Goal: Information Seeking & Learning: Check status

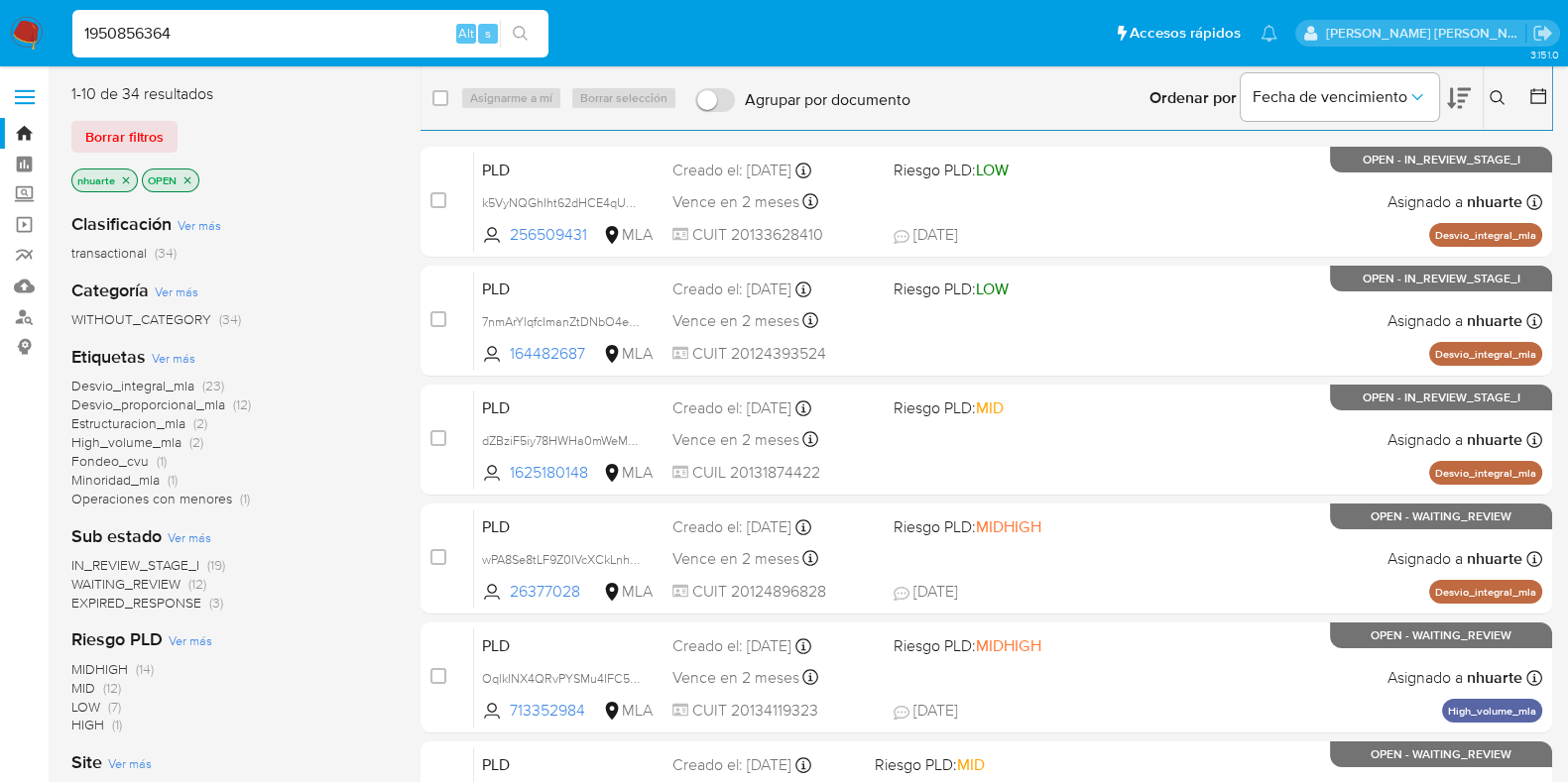
type input "1950856364"
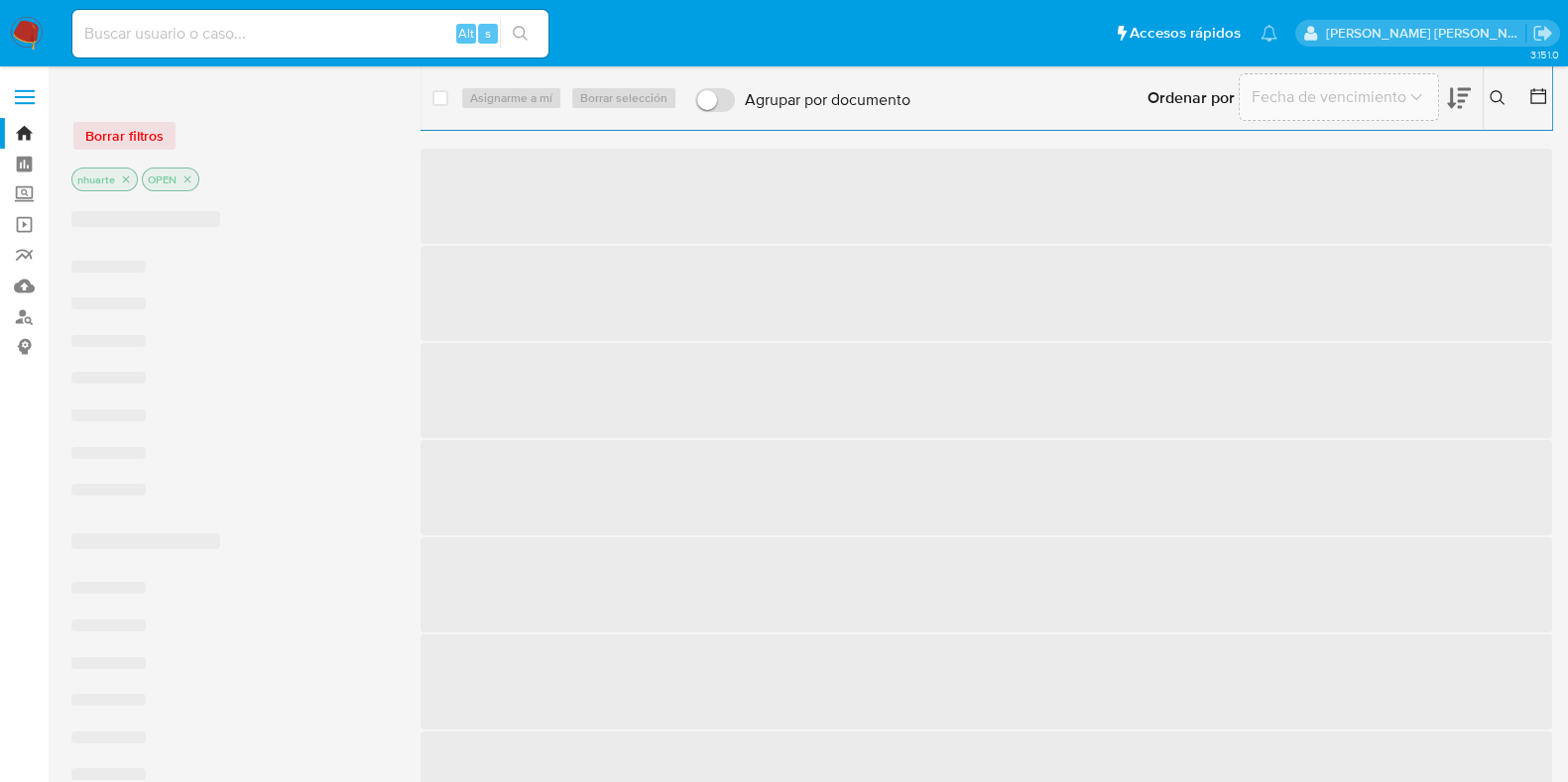
click at [236, 40] on input at bounding box center [311, 34] width 476 height 26
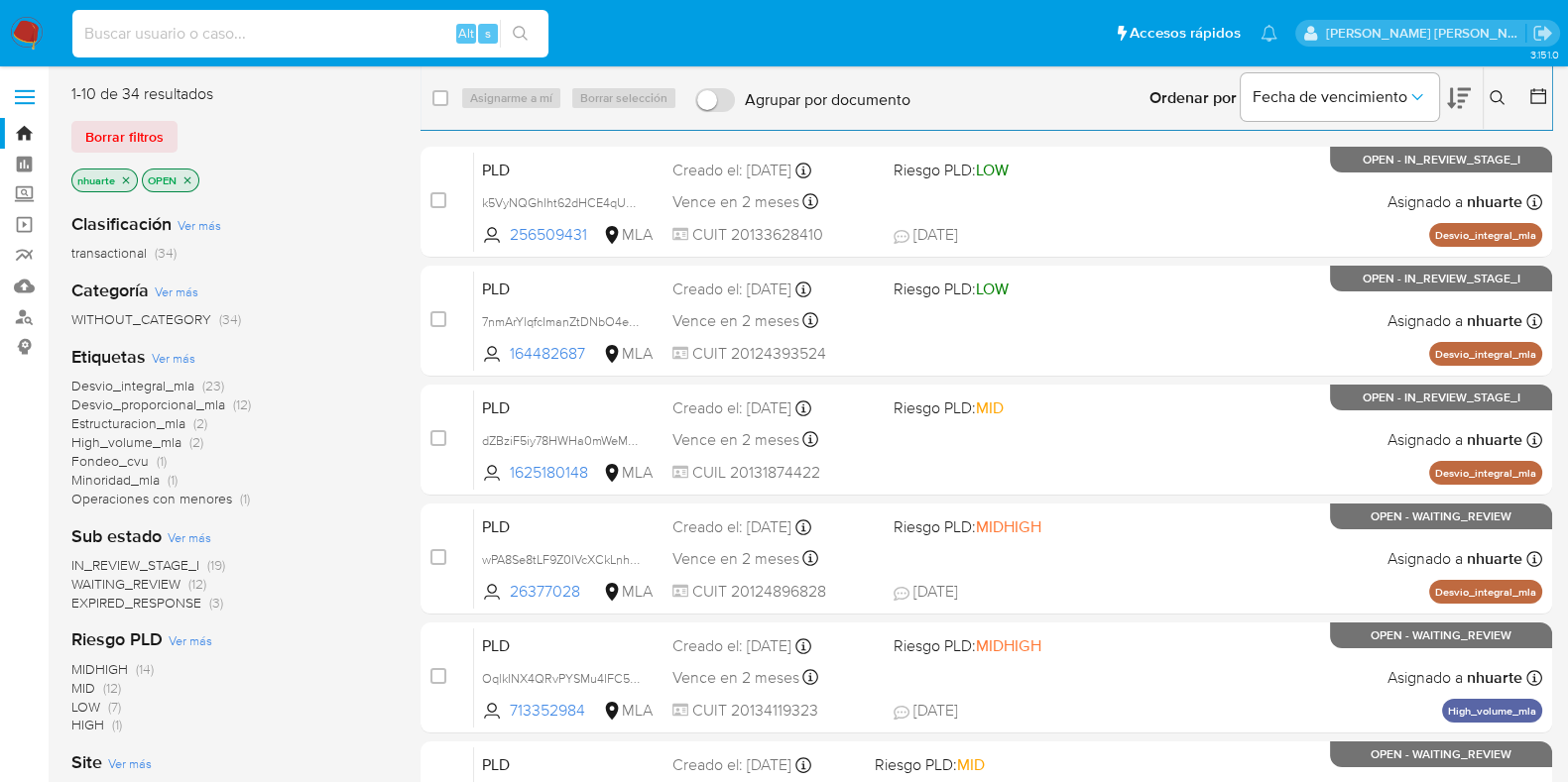
paste input "1950856364"
type input "1950856364"
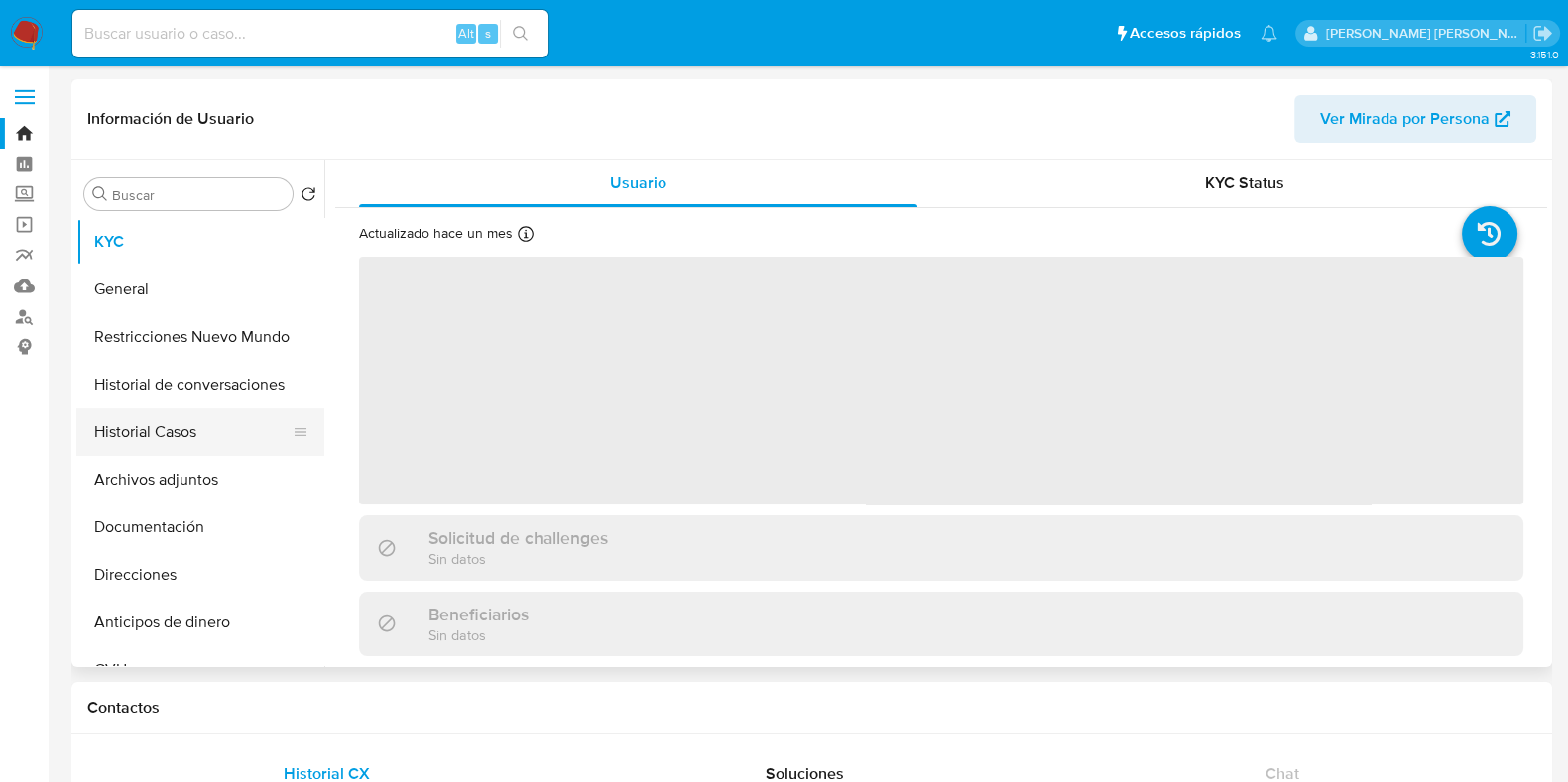
click at [187, 440] on button "Historial Casos" at bounding box center [193, 433] width 232 height 48
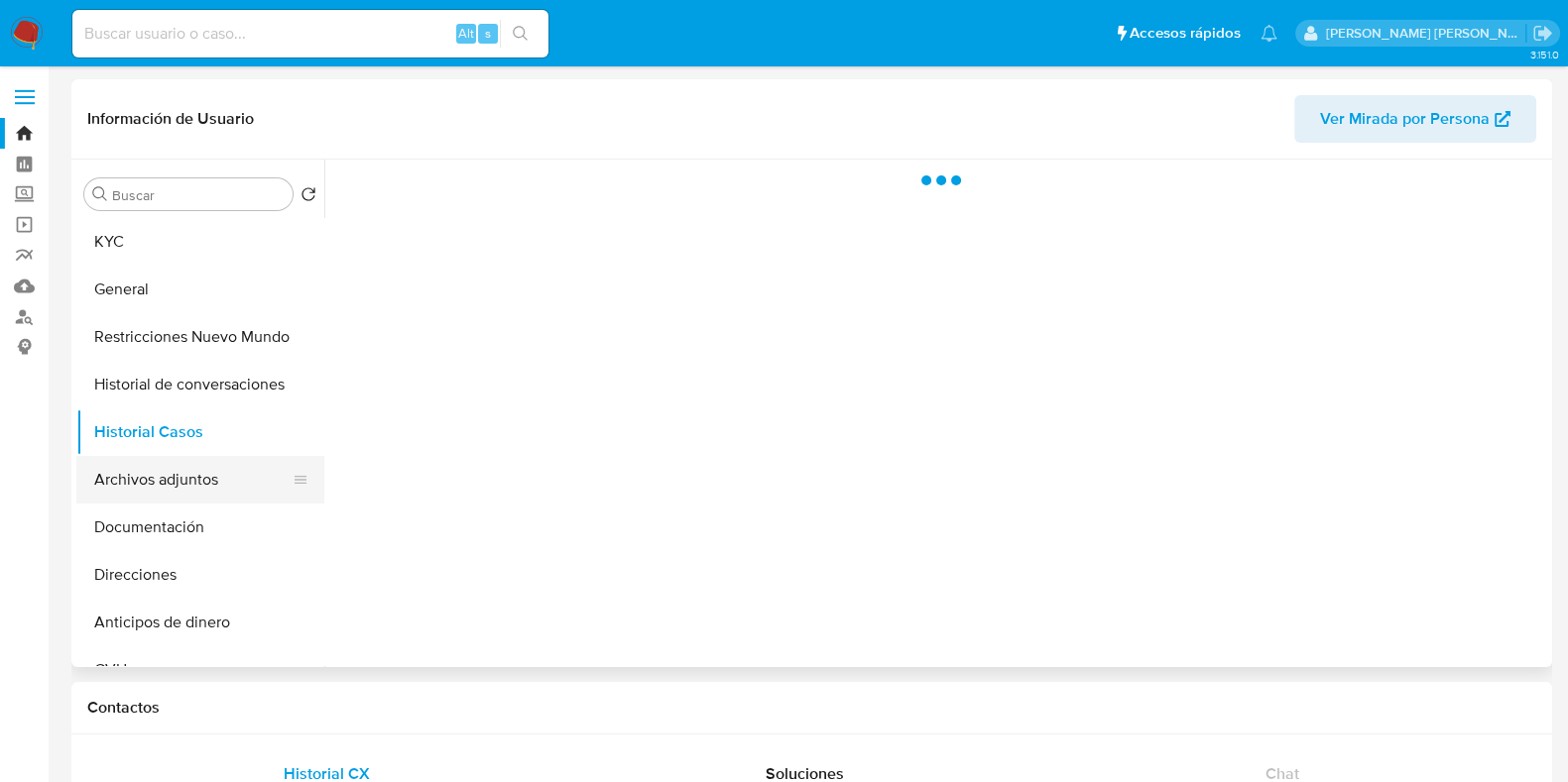
click at [222, 496] on button "Archivos adjuntos" at bounding box center [193, 480] width 232 height 48
select select "10"
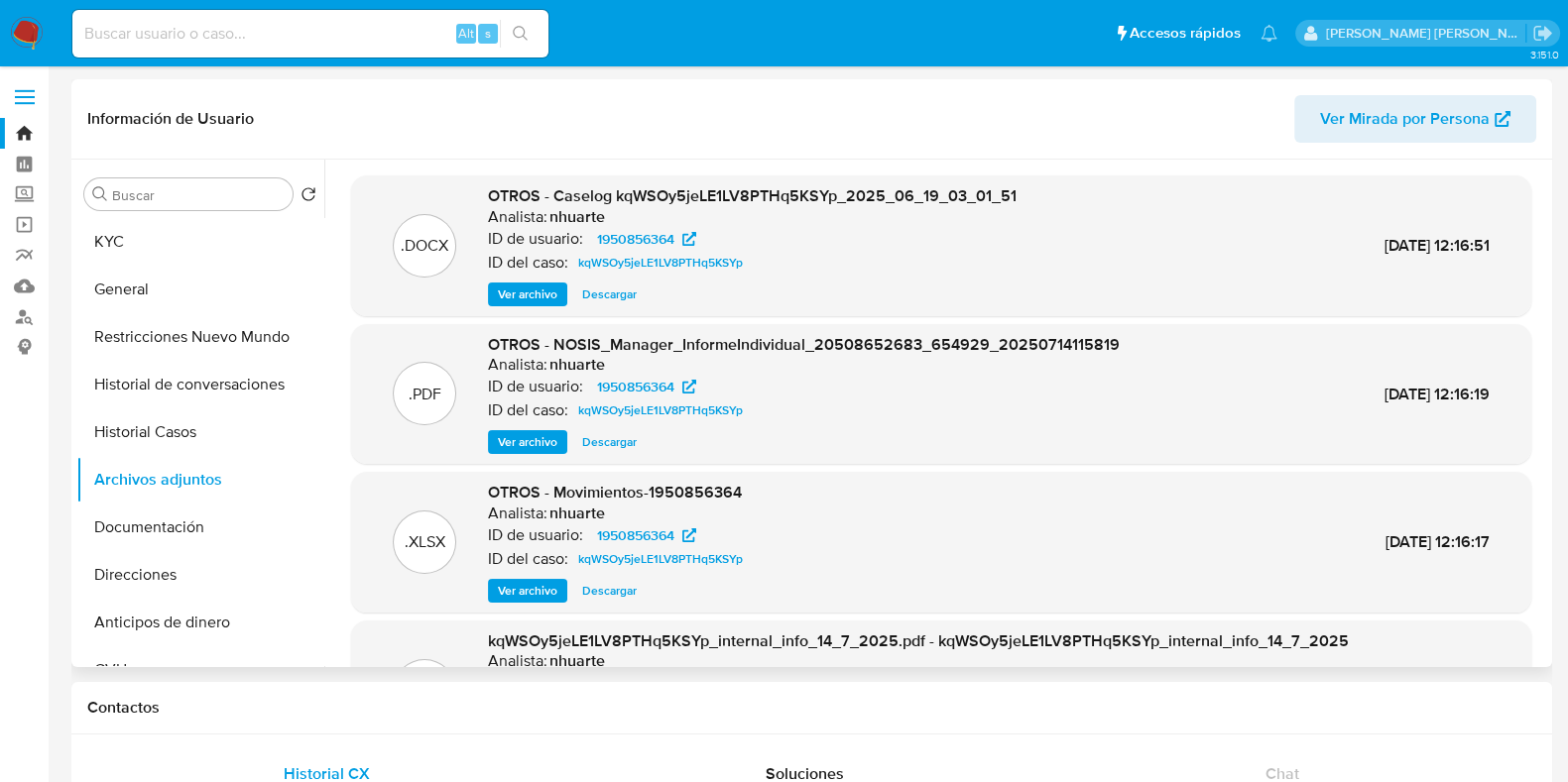
click at [545, 295] on span "Ver archivo" at bounding box center [528, 295] width 60 height 20
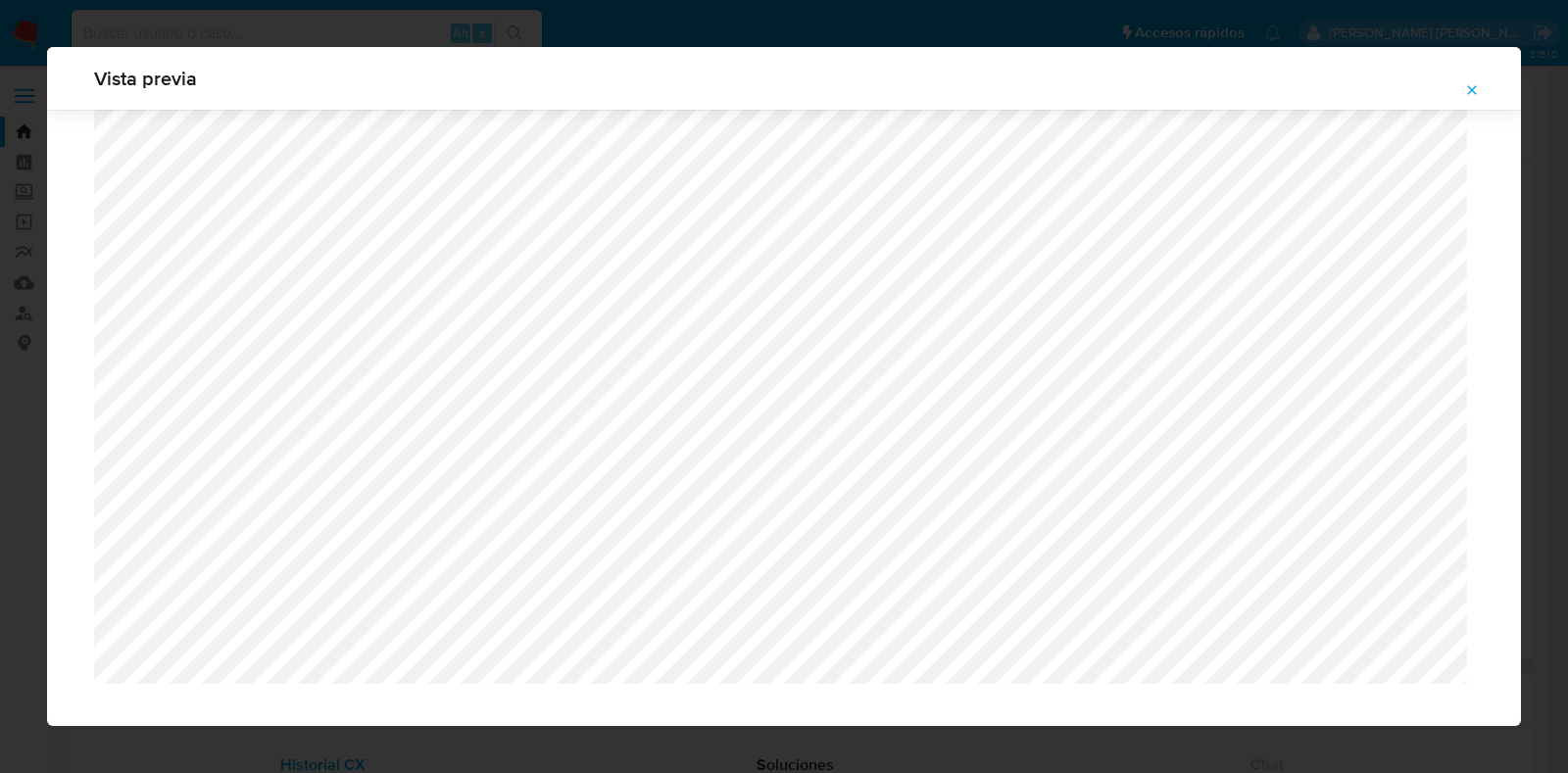
scroll to position [1556, 0]
click at [1392, 91] on icon "Attachment preview" at bounding box center [1472, 89] width 9 height 9
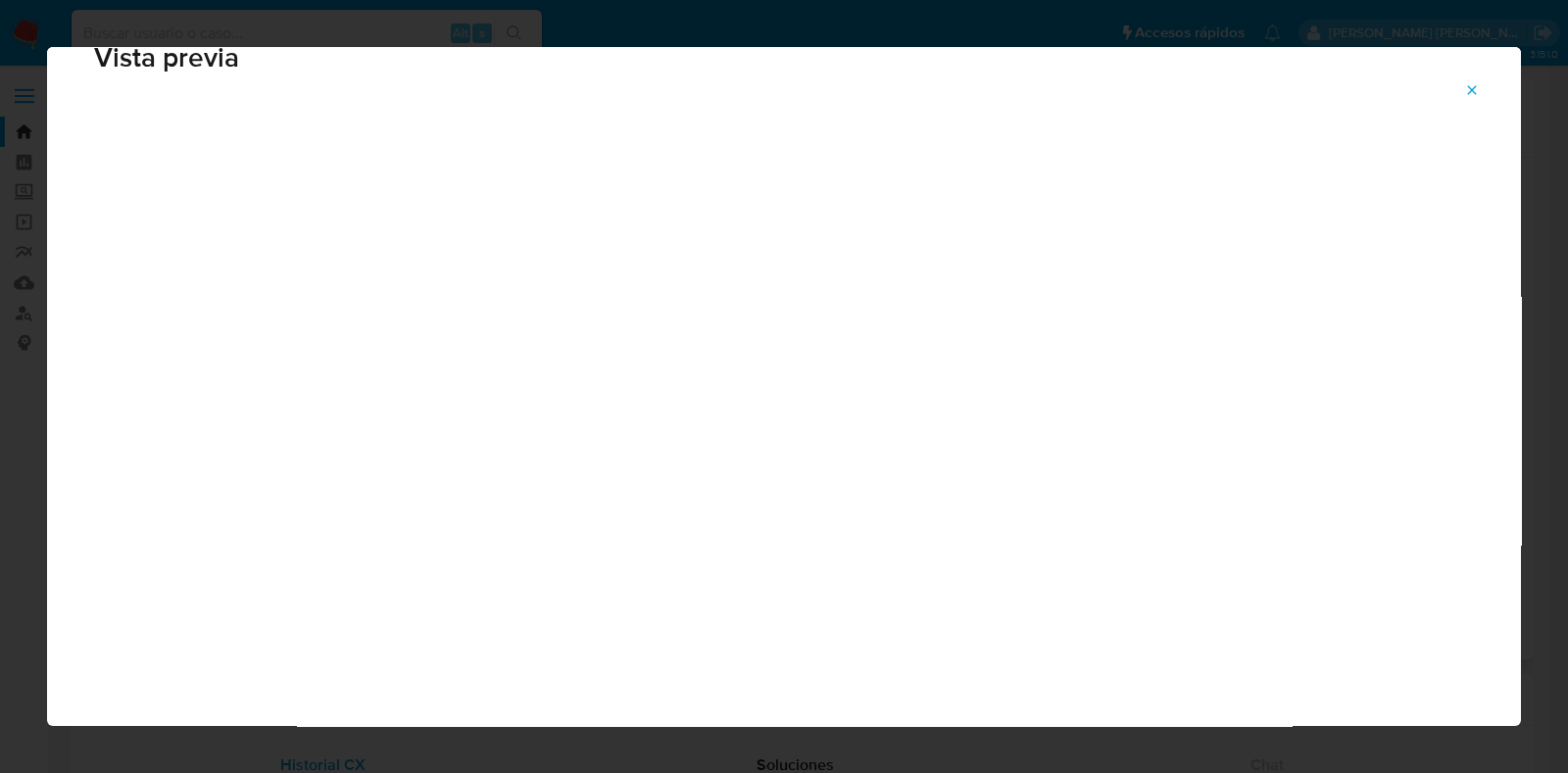
scroll to position [49, 0]
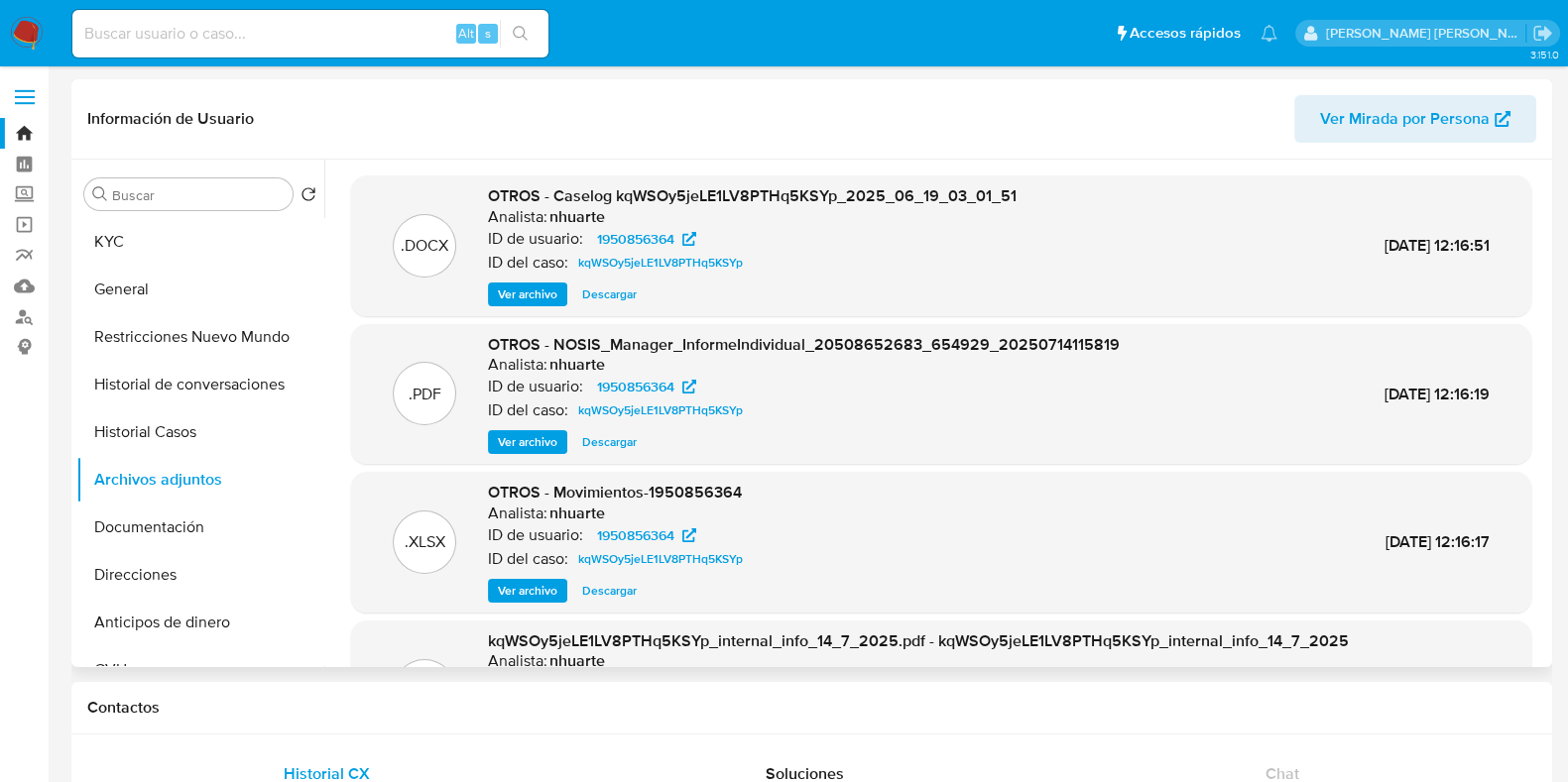
click at [261, 23] on input at bounding box center [311, 34] width 476 height 26
paste input "1833161652"
type input "1833161652"
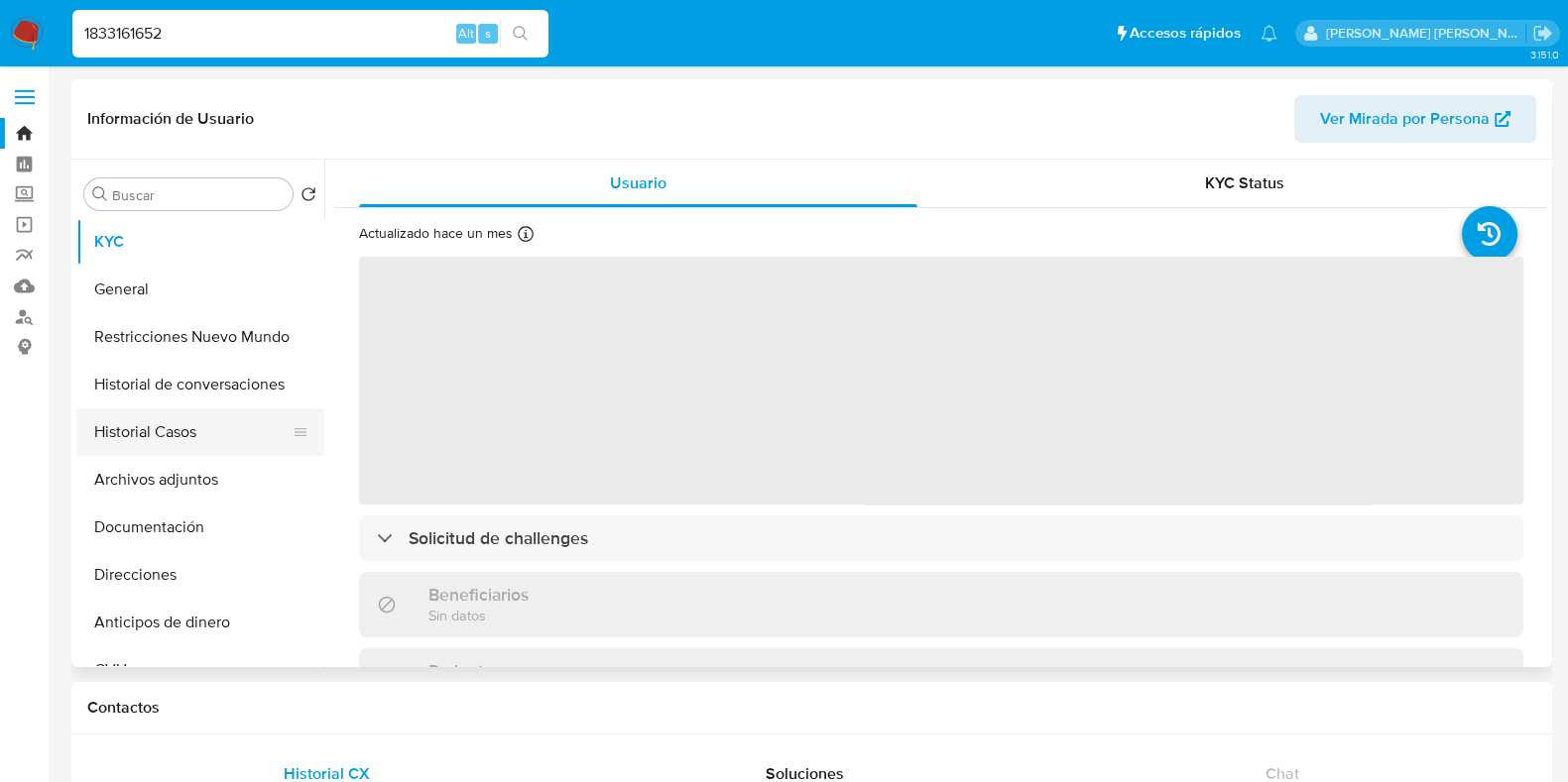
click at [178, 437] on button "Historial Casos" at bounding box center [193, 433] width 232 height 48
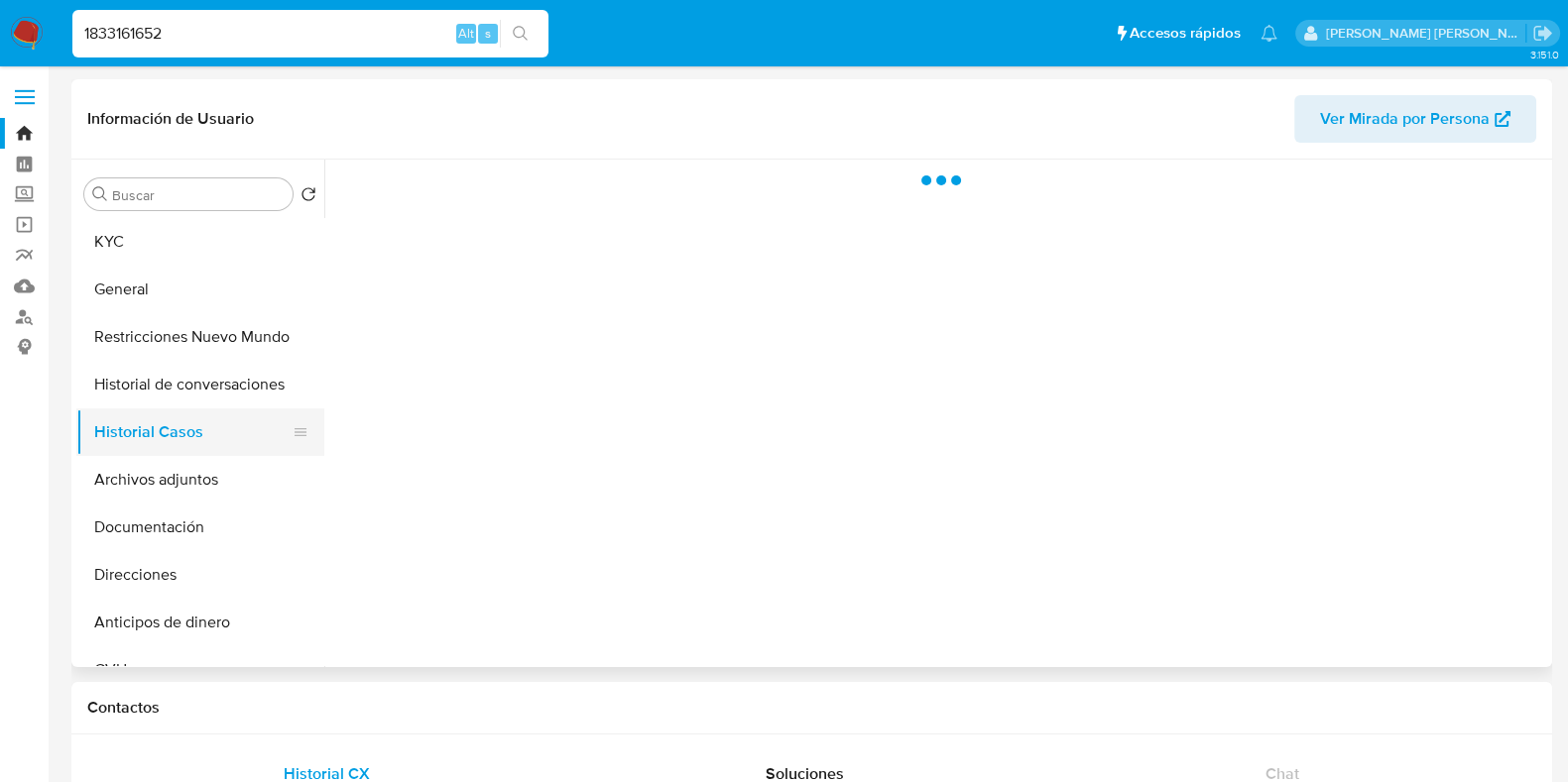
select select "10"
click at [177, 466] on button "Archivos adjuntos" at bounding box center [193, 480] width 232 height 48
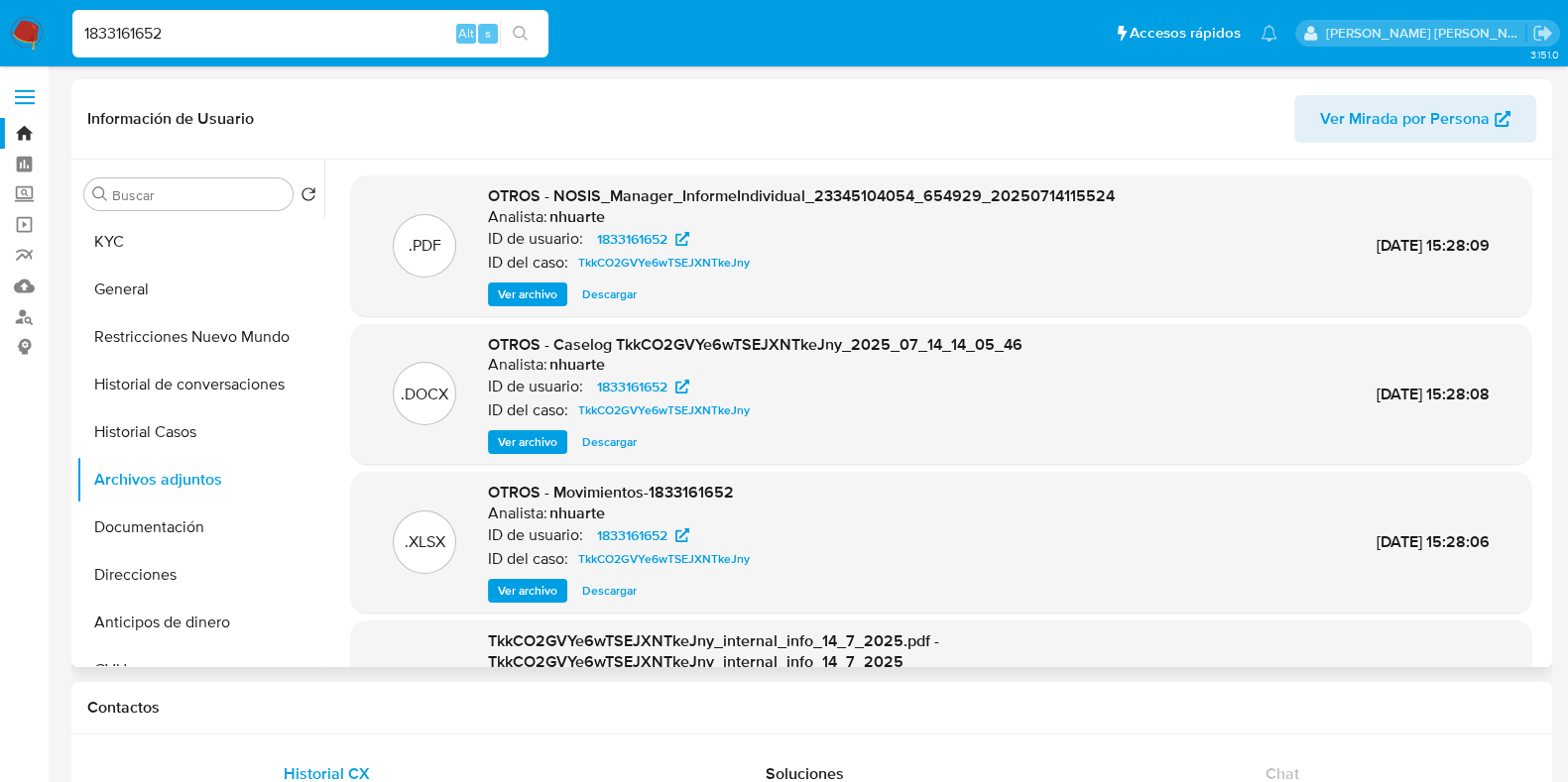
click at [531, 439] on span "Ver archivo" at bounding box center [528, 443] width 60 height 20
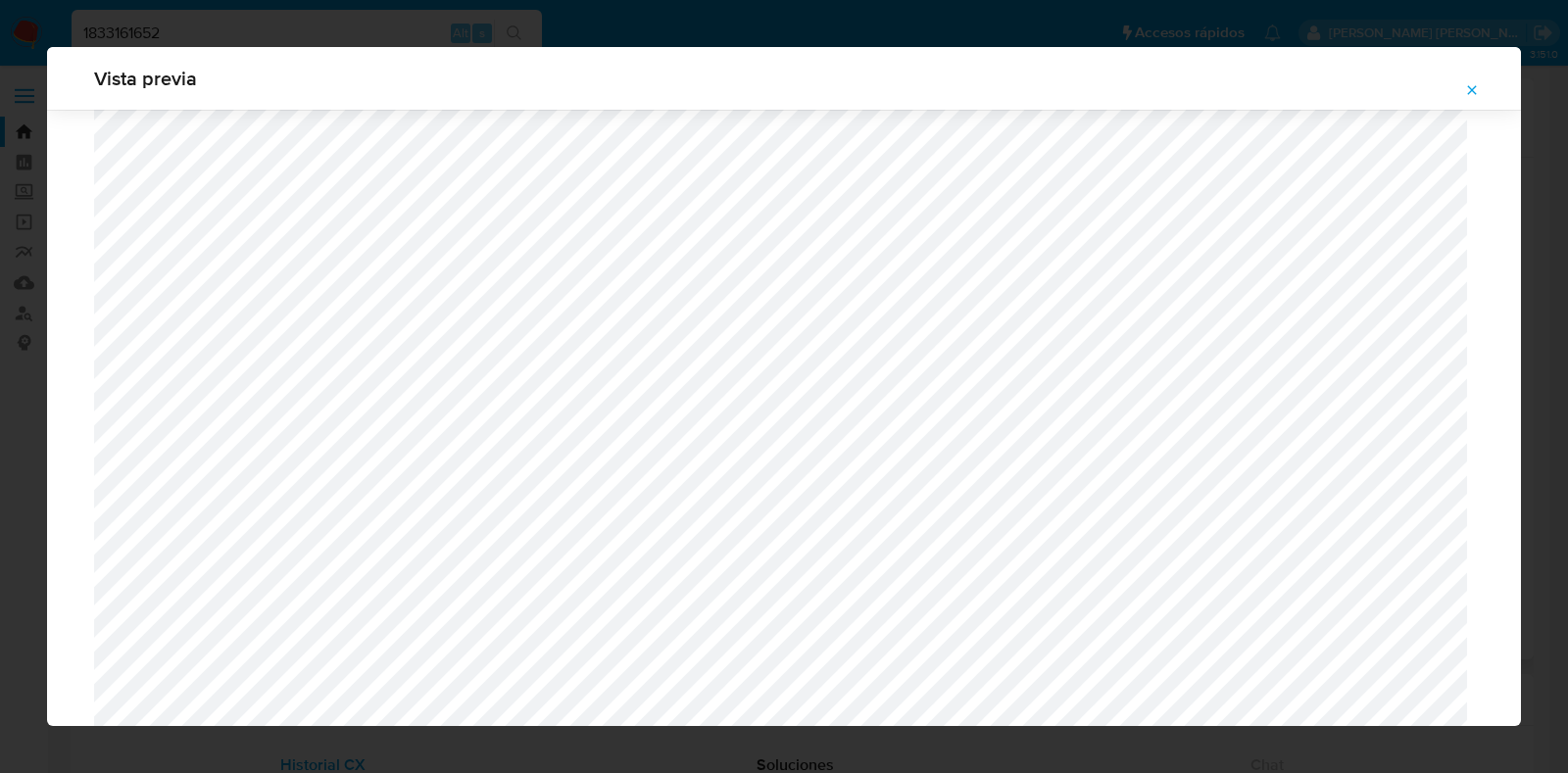
scroll to position [1618, 0]
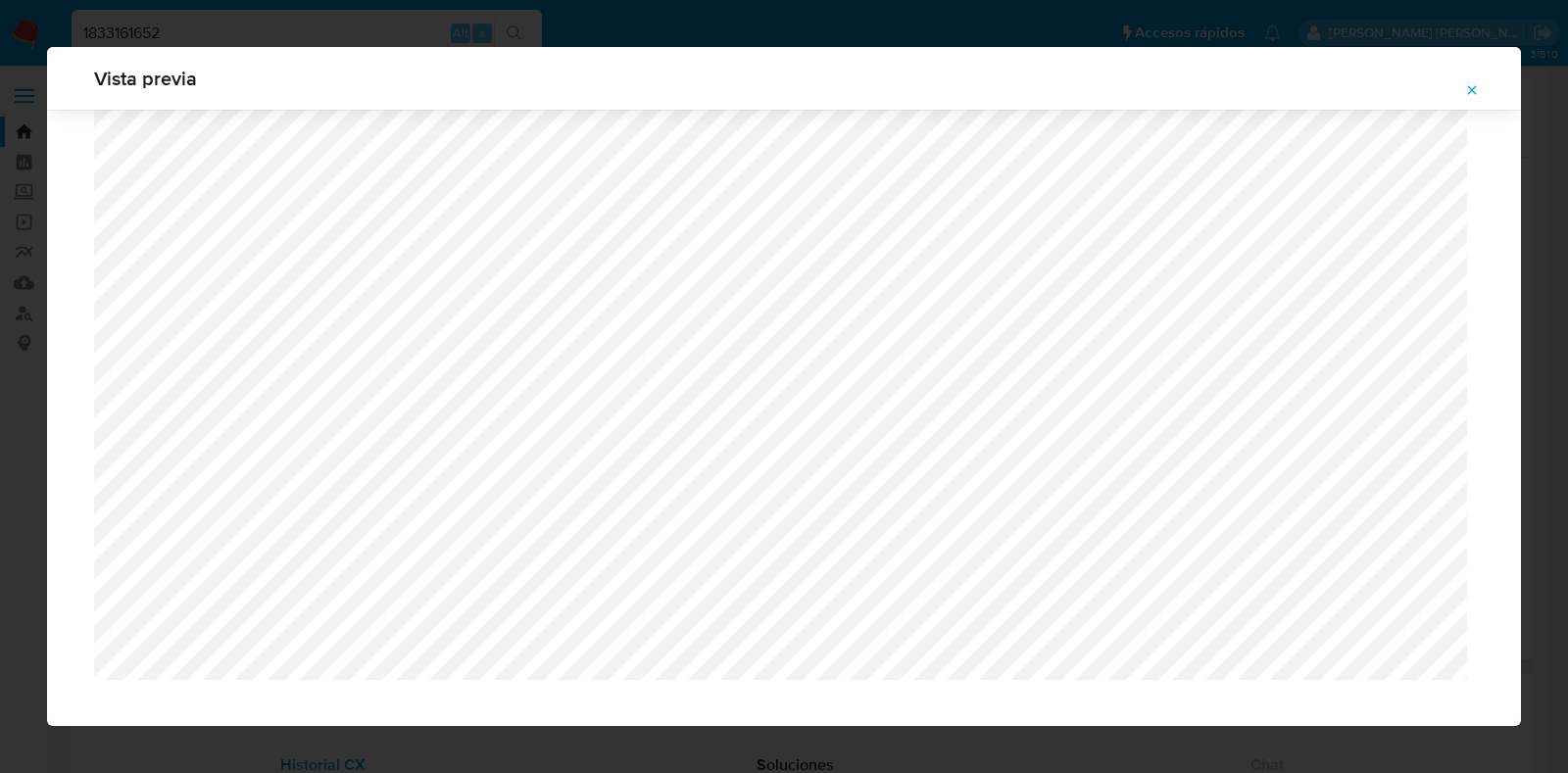
click at [1392, 90] on icon "Attachment preview" at bounding box center [1472, 90] width 16 height 16
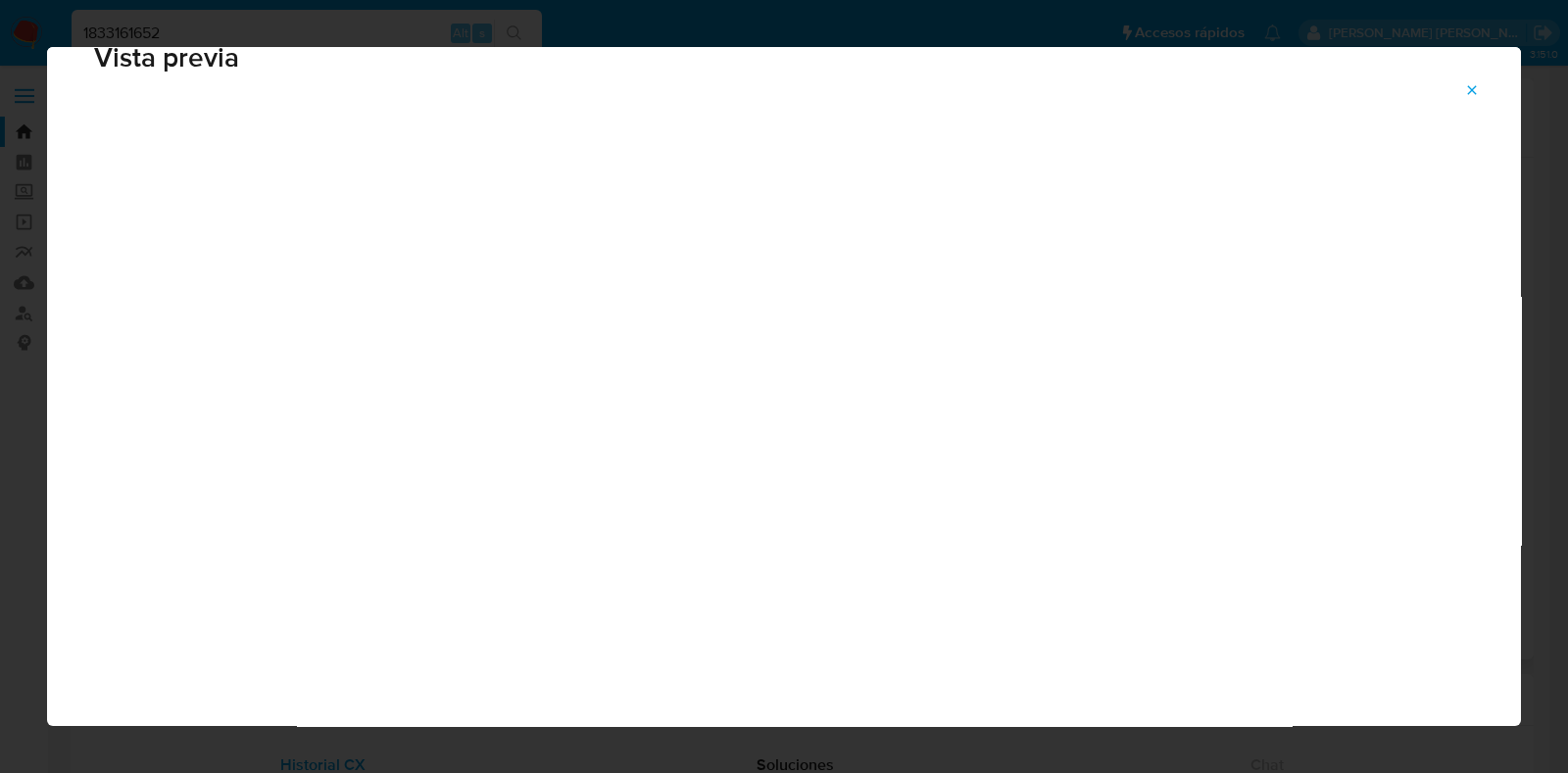
scroll to position [49, 0]
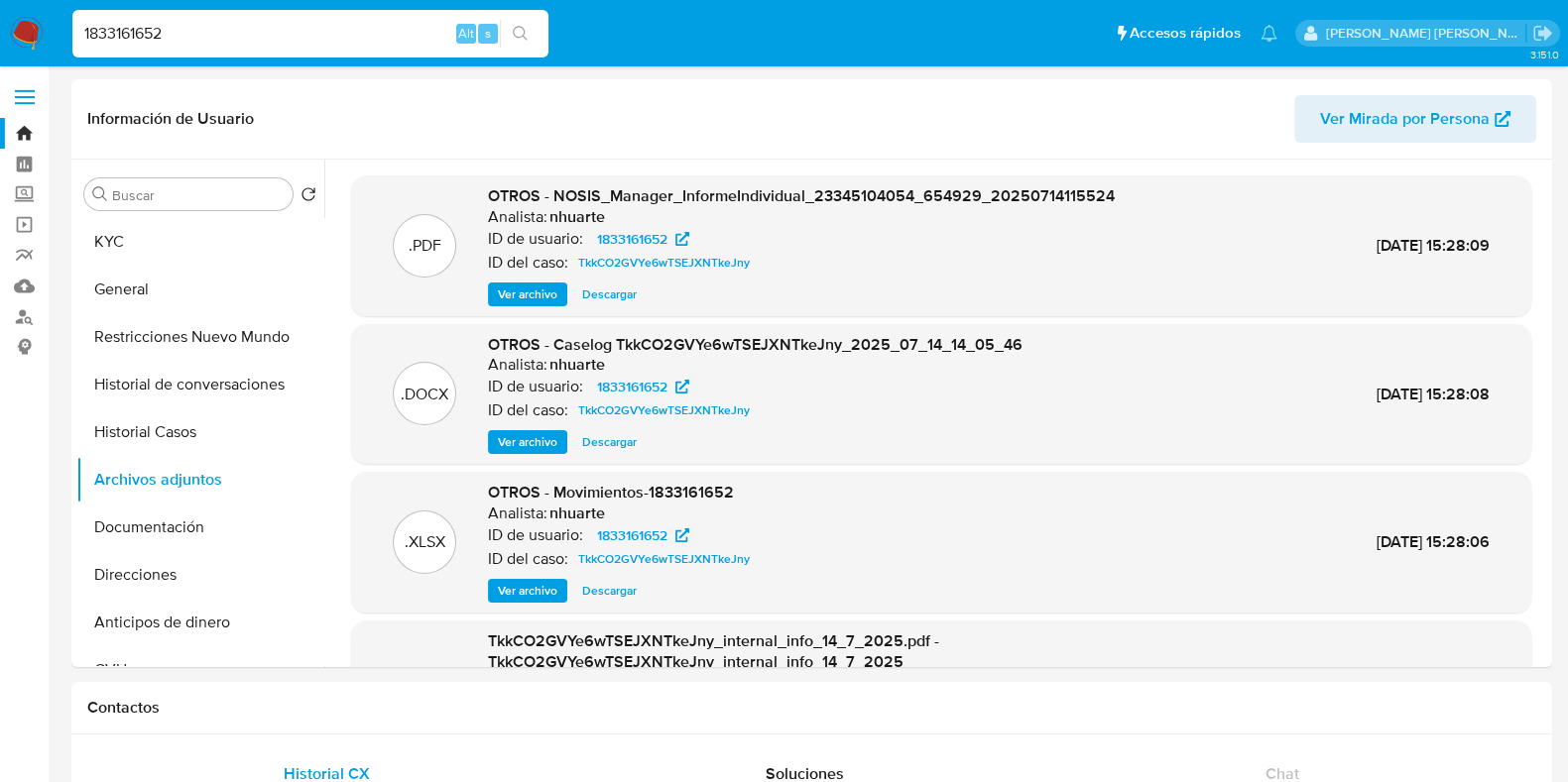
drag, startPoint x: 238, startPoint y: 29, endPoint x: 17, endPoint y: 35, distance: 221.1
click at [17, 35] on nav "Pausado Ver notificaciones 1833161652 Alt s Accesos rápidos Presiona las siguie…" at bounding box center [784, 33] width 1568 height 66
paste input "2285631728"
type input "2285631728"
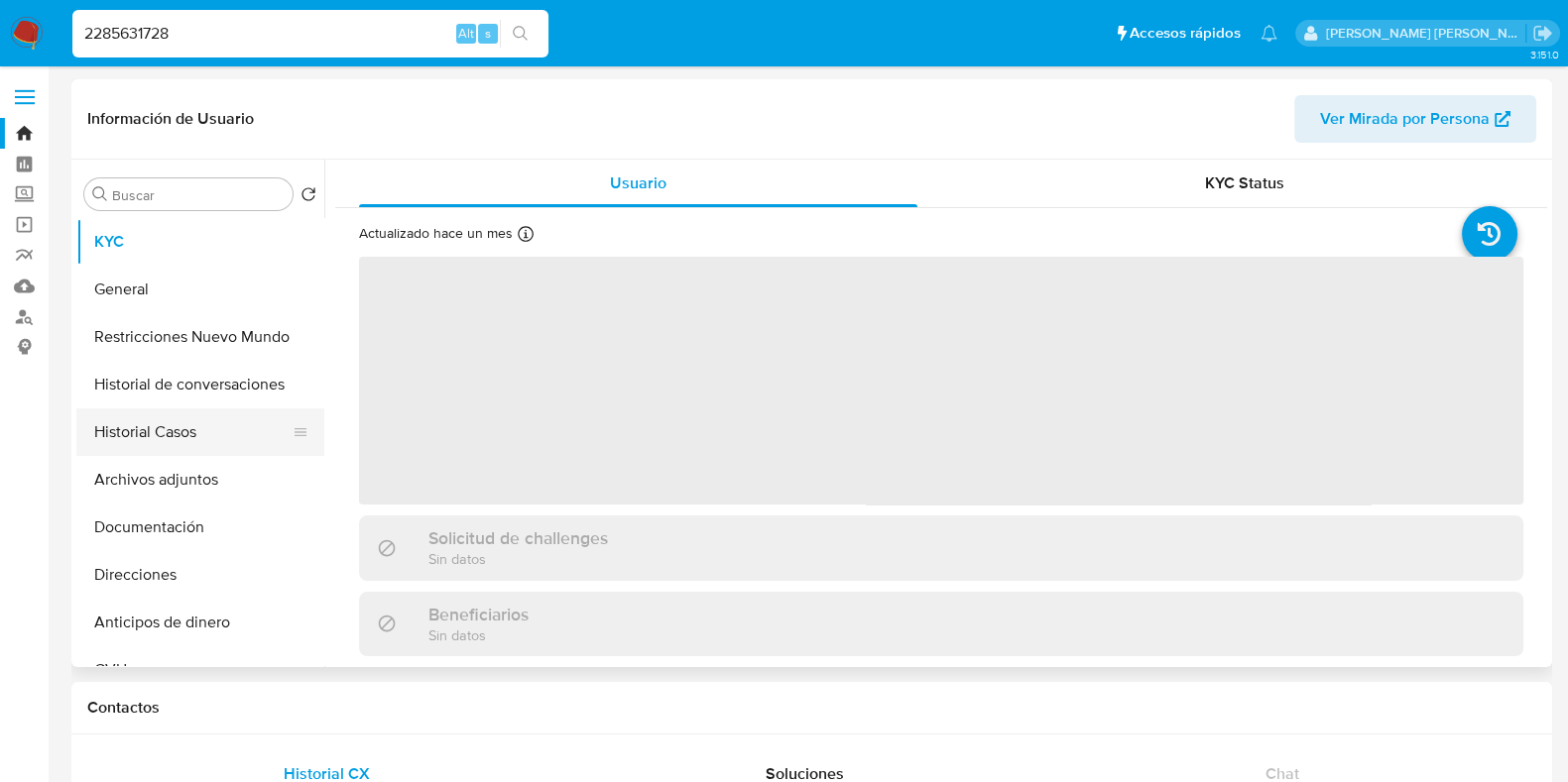
click at [213, 440] on button "Historial Casos" at bounding box center [193, 433] width 232 height 48
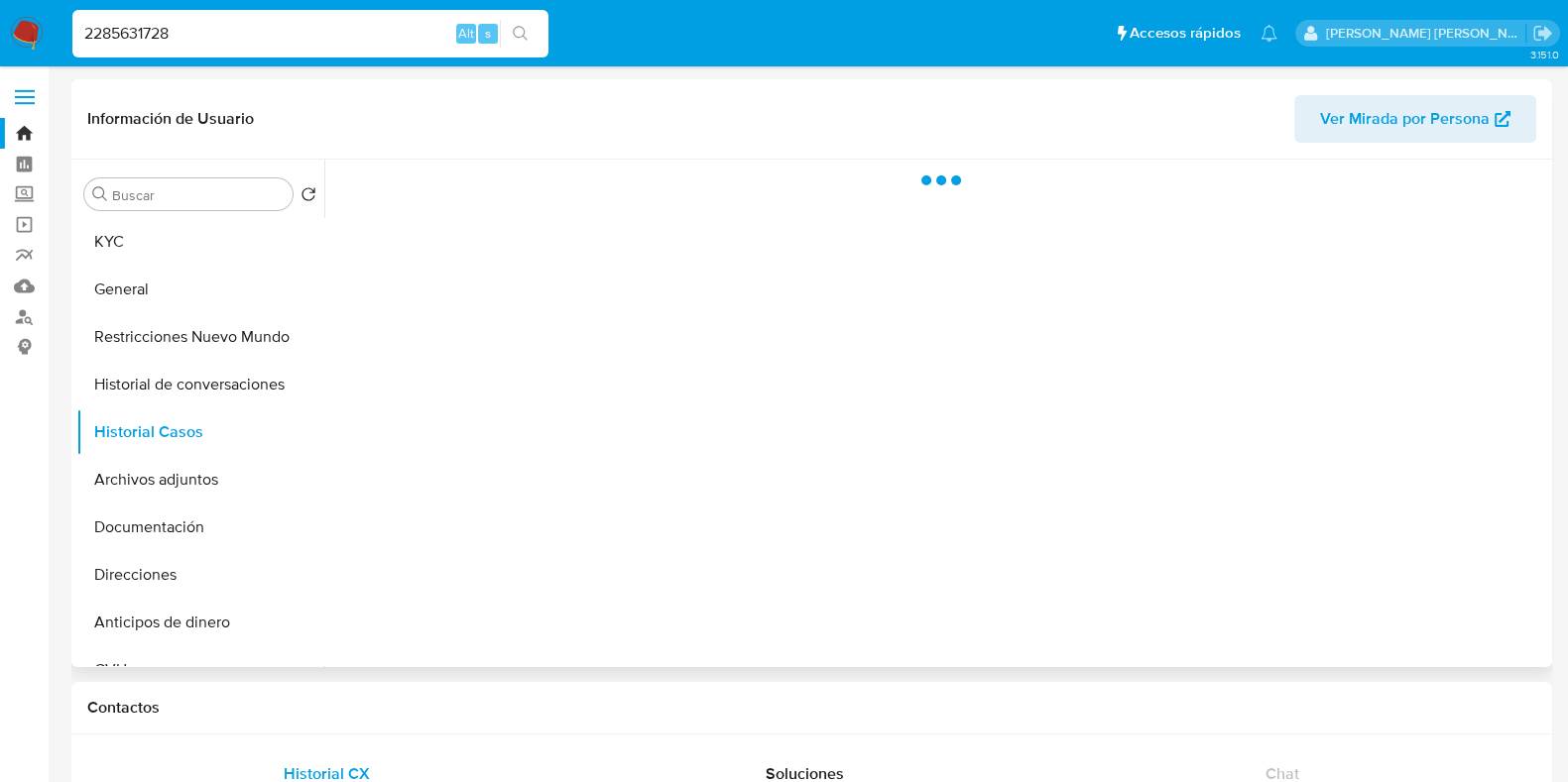
select select "10"
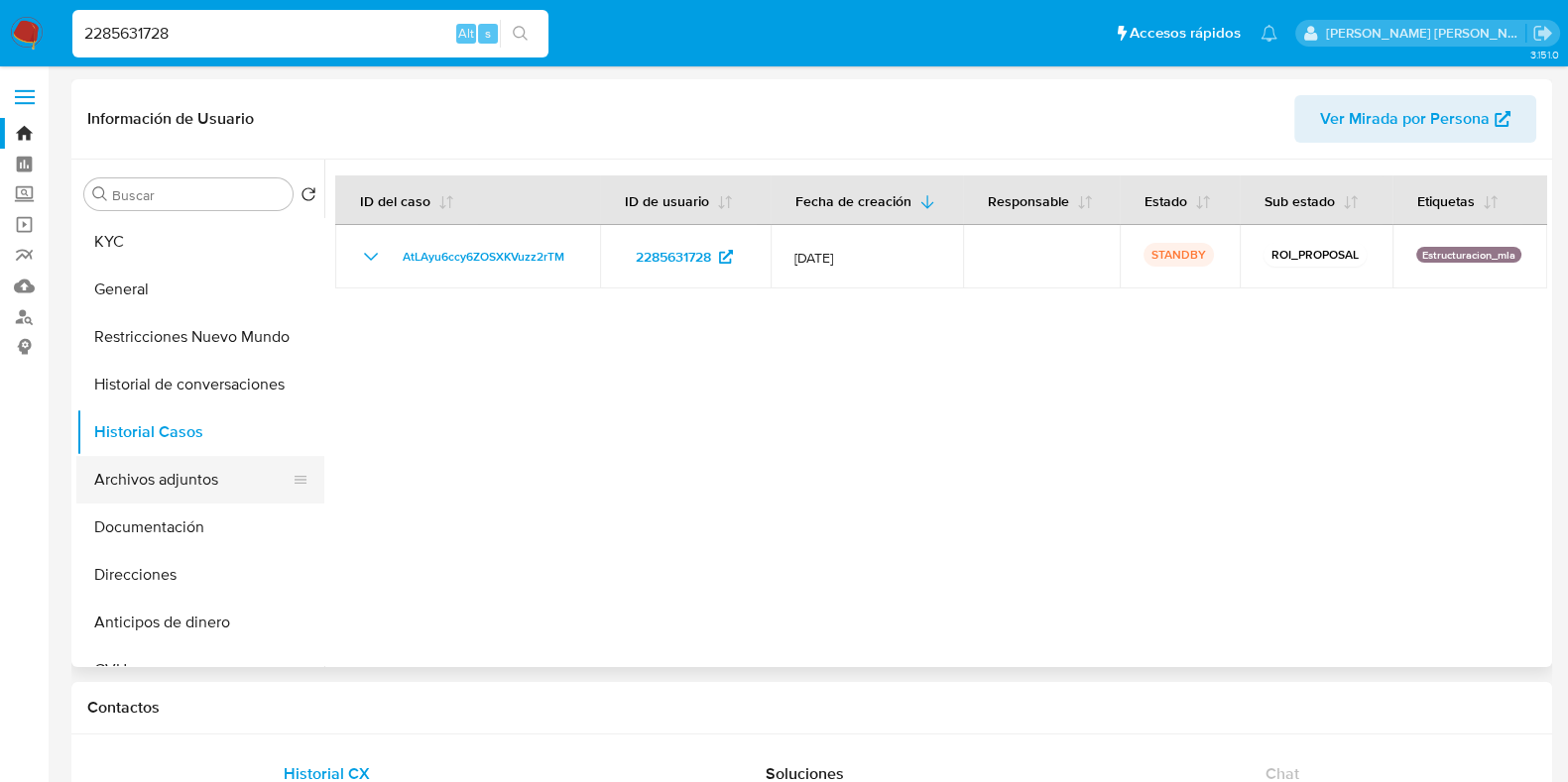
click at [187, 478] on button "Archivos adjuntos" at bounding box center [193, 480] width 232 height 48
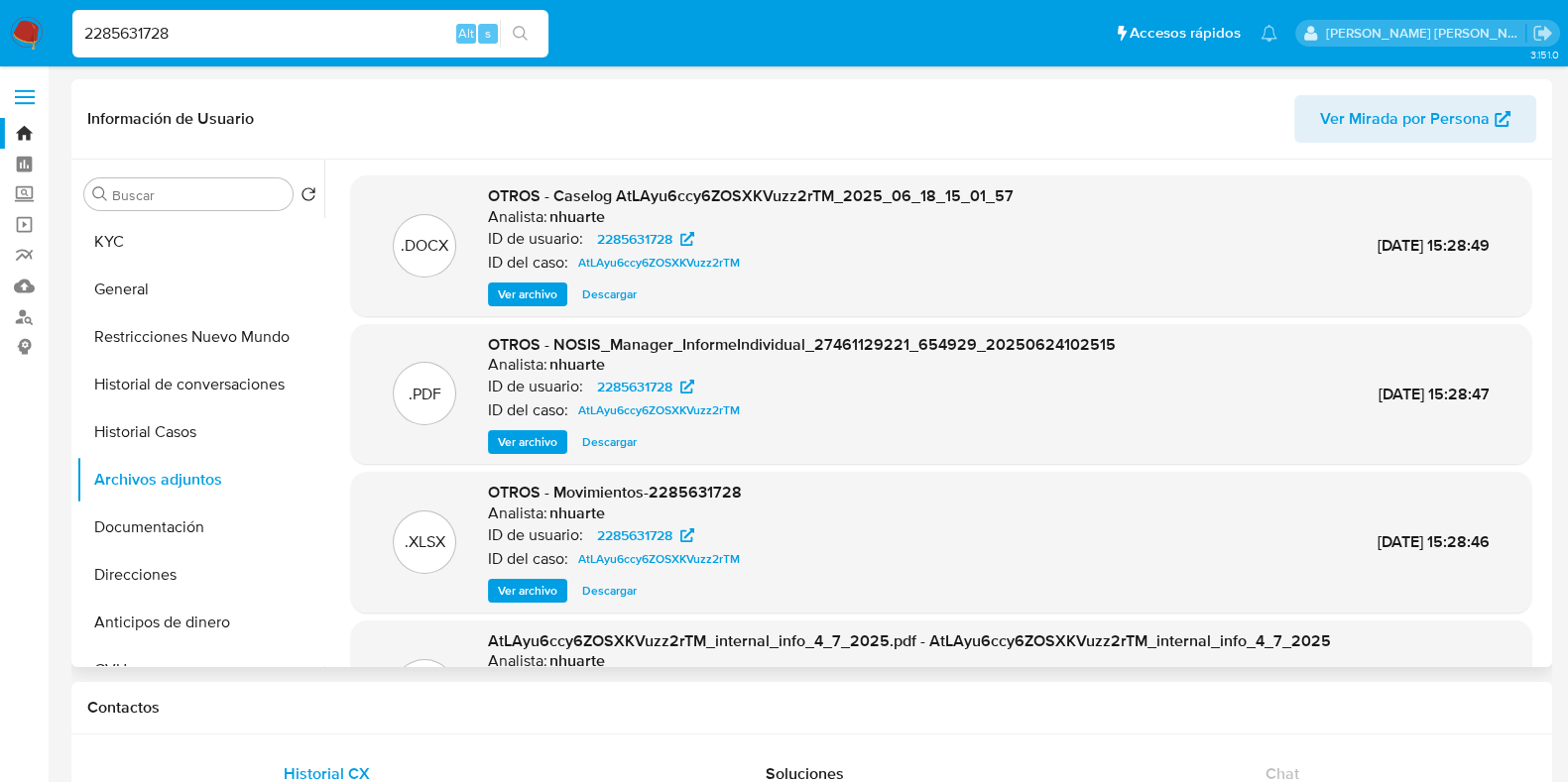
click at [542, 290] on span "Ver archivo" at bounding box center [528, 295] width 60 height 20
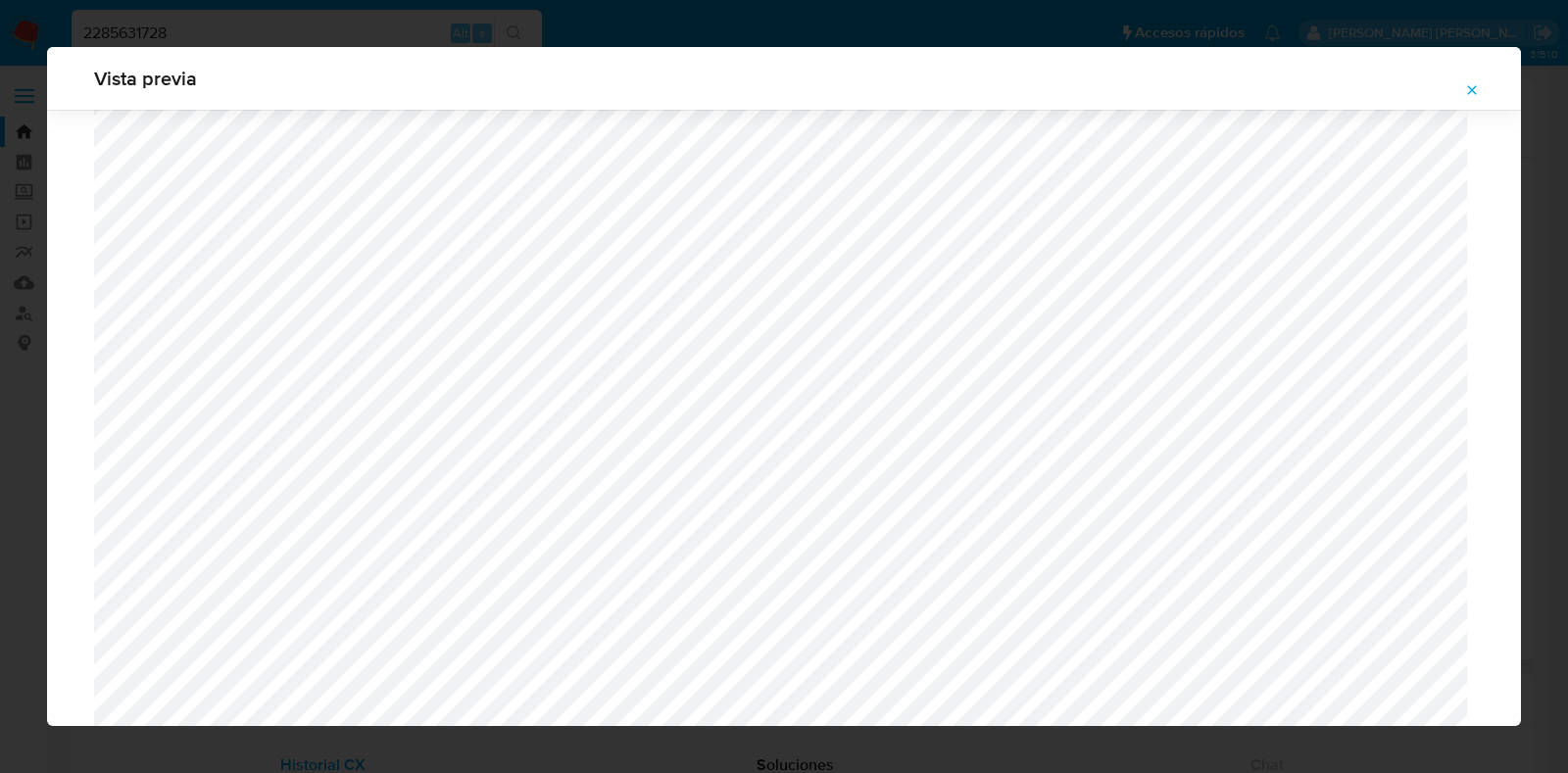
scroll to position [1797, 0]
click at [1392, 92] on icon "Attachment preview" at bounding box center [1472, 90] width 16 height 16
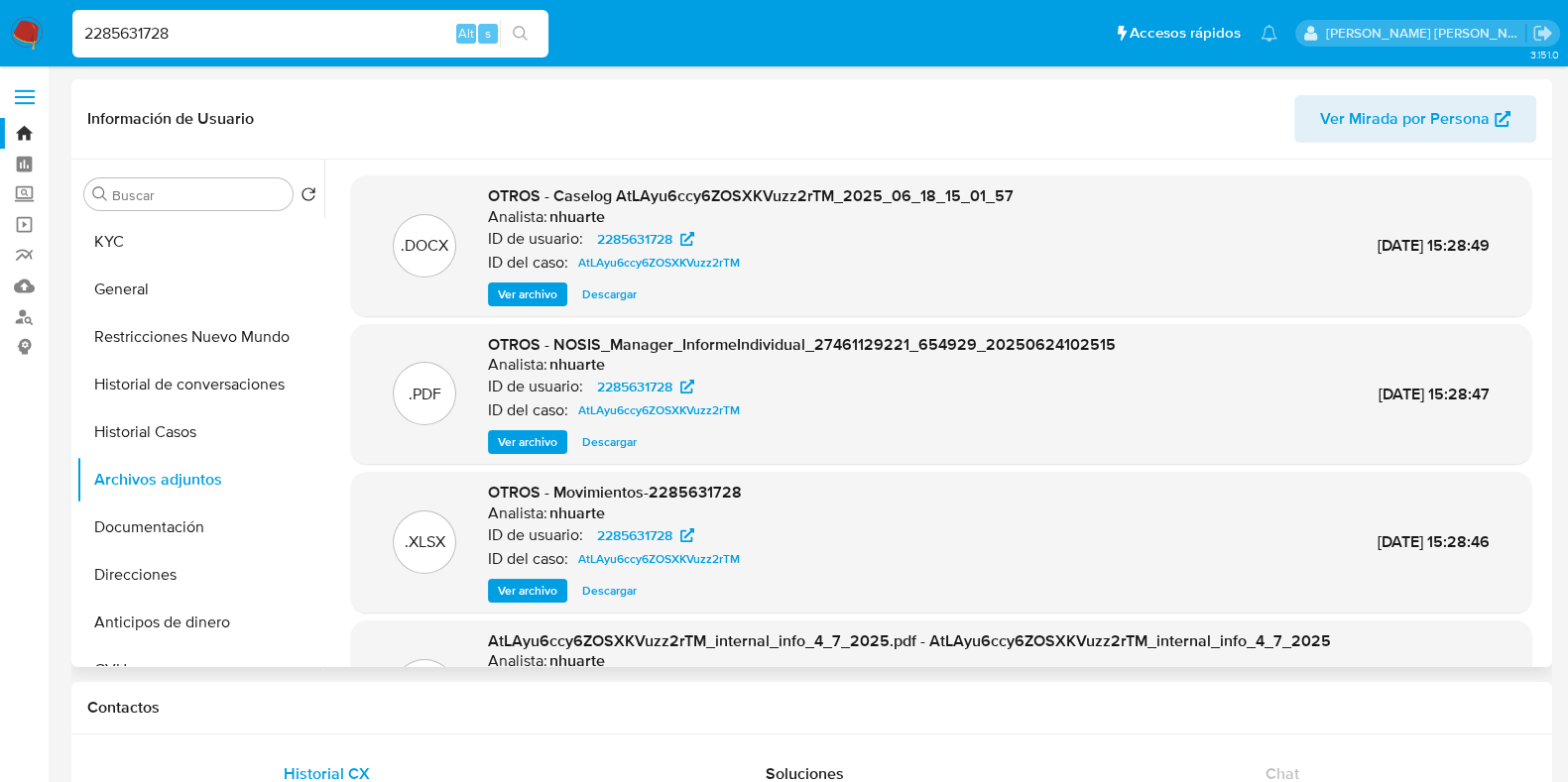
drag, startPoint x: 315, startPoint y: 37, endPoint x: 0, endPoint y: 27, distance: 315.2
click at [0, 27] on nav "Pausado Ver notificaciones 2285631728 Alt s Accesos rápidos Presiona las siguie…" at bounding box center [784, 33] width 1568 height 66
paste input "9512287"
type input "2289512287"
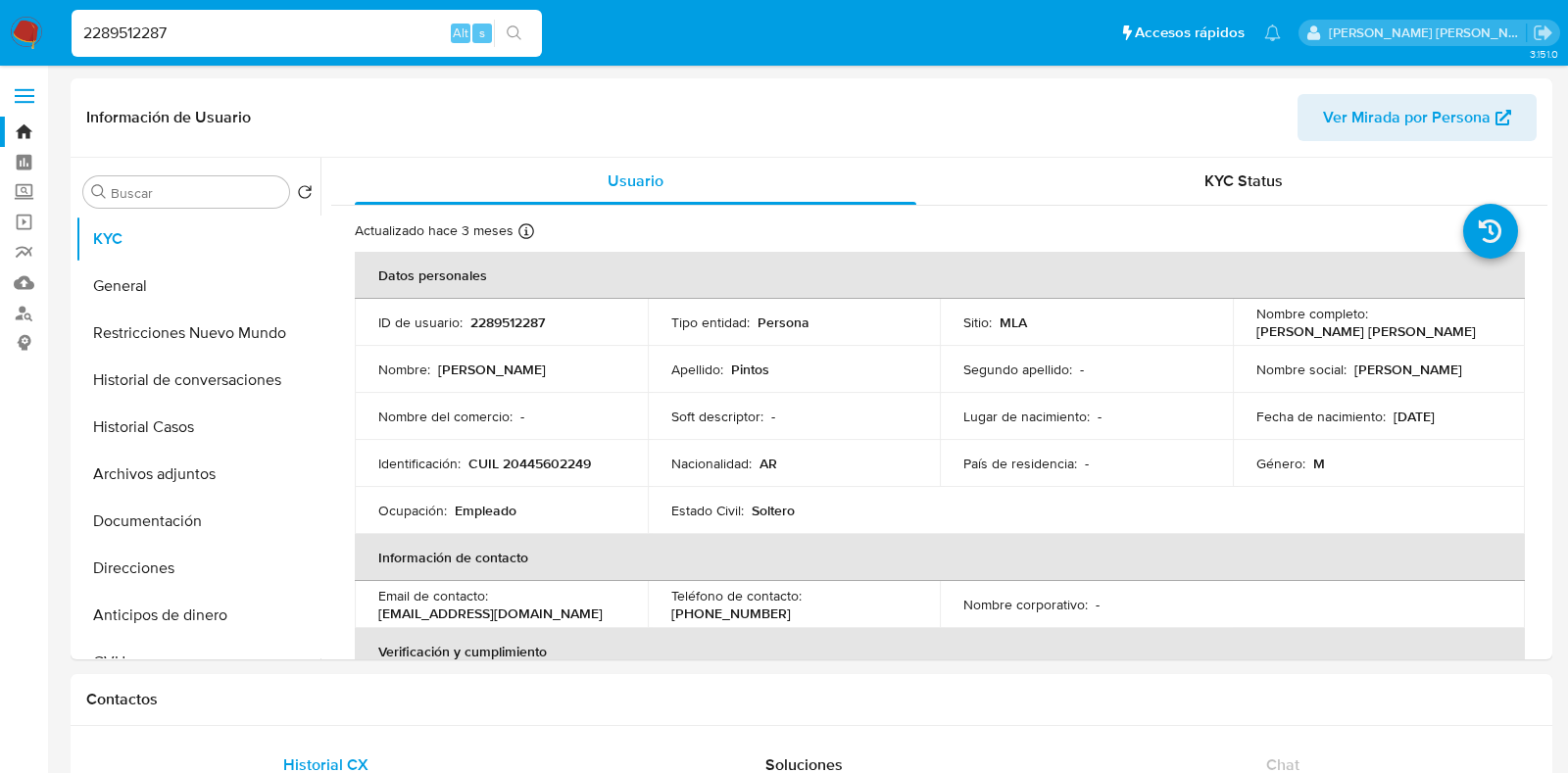
select select "10"
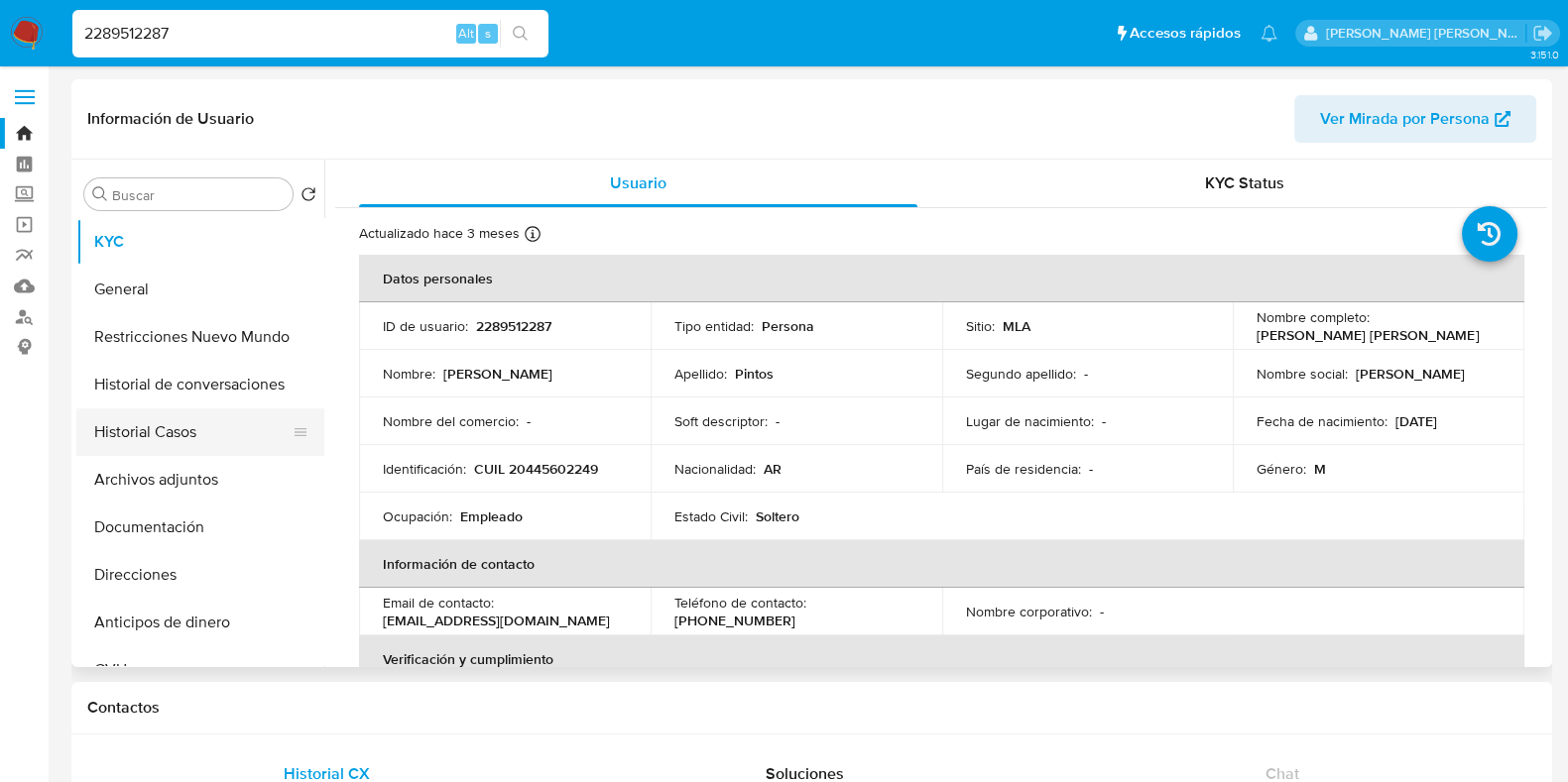
click at [209, 429] on button "Historial Casos" at bounding box center [193, 433] width 232 height 48
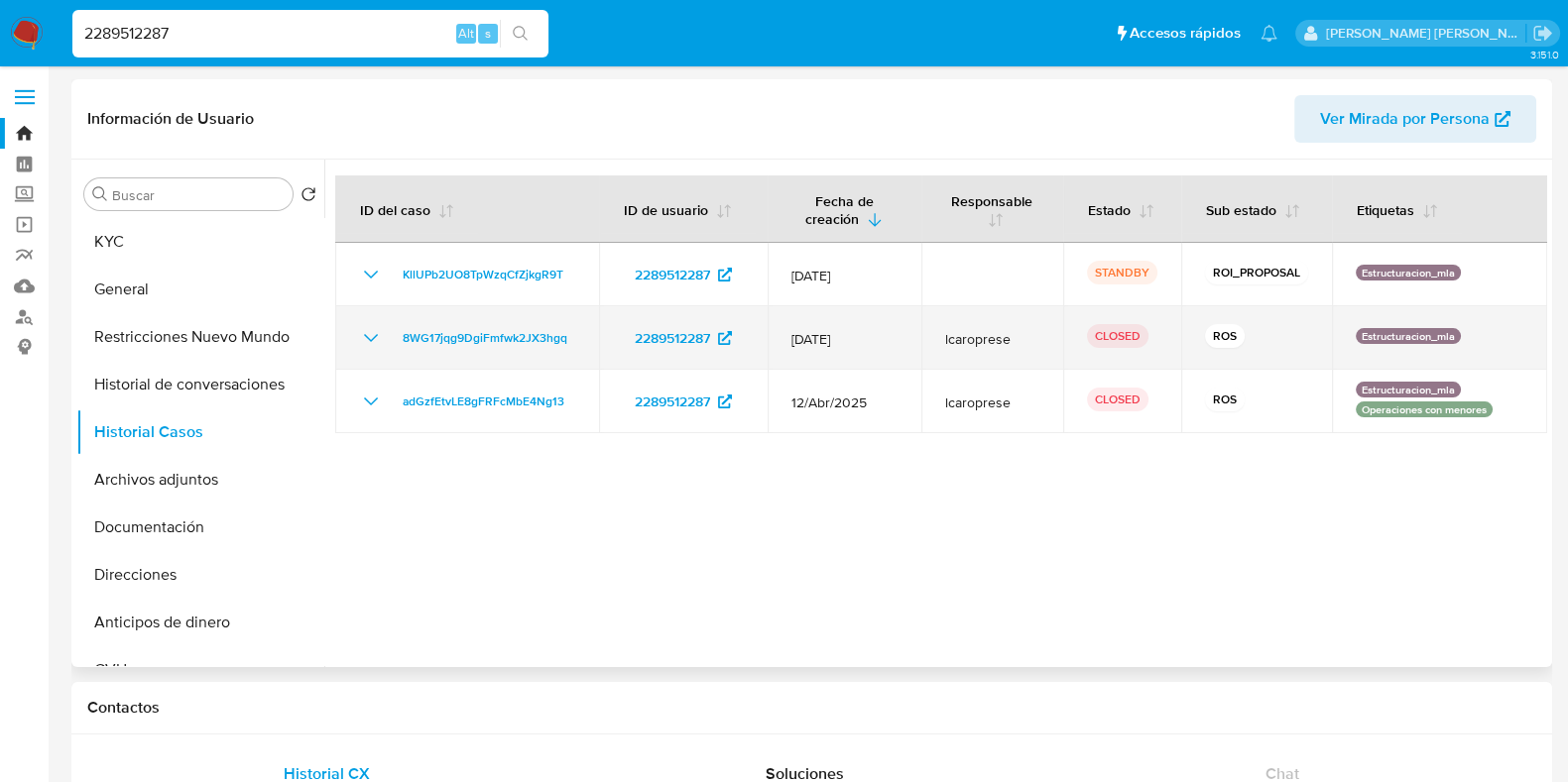
click at [376, 332] on icon "Mostrar/Ocultar" at bounding box center [371, 338] width 24 height 24
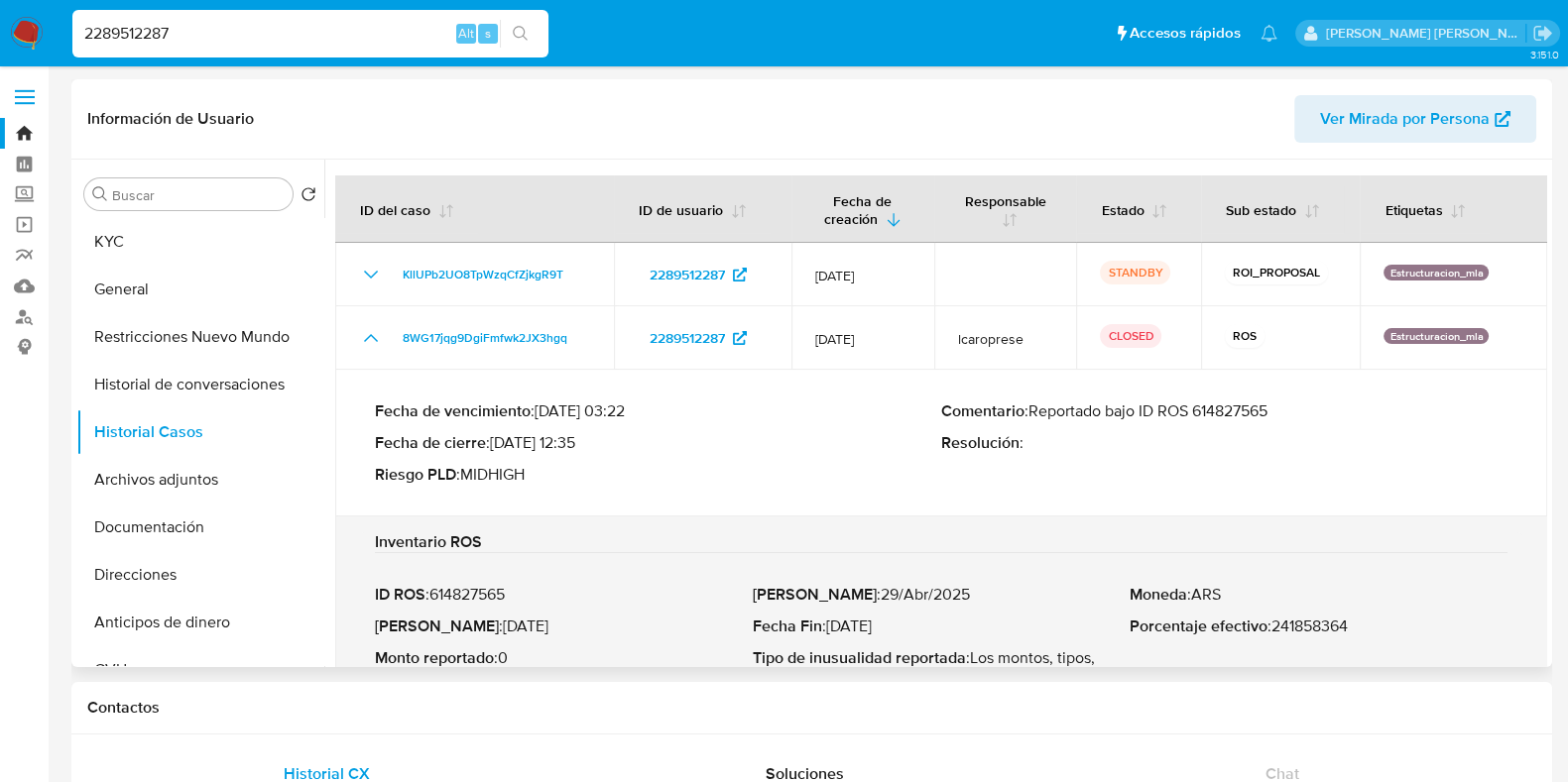
drag, startPoint x: 1198, startPoint y: 414, endPoint x: 1284, endPoint y: 416, distance: 86.0
click at [1284, 416] on p "Comentario : Reportado bajo ID ROS 614827565" at bounding box center [1224, 412] width 566 height 20
click at [182, 483] on button "Archivos adjuntos" at bounding box center [193, 480] width 232 height 48
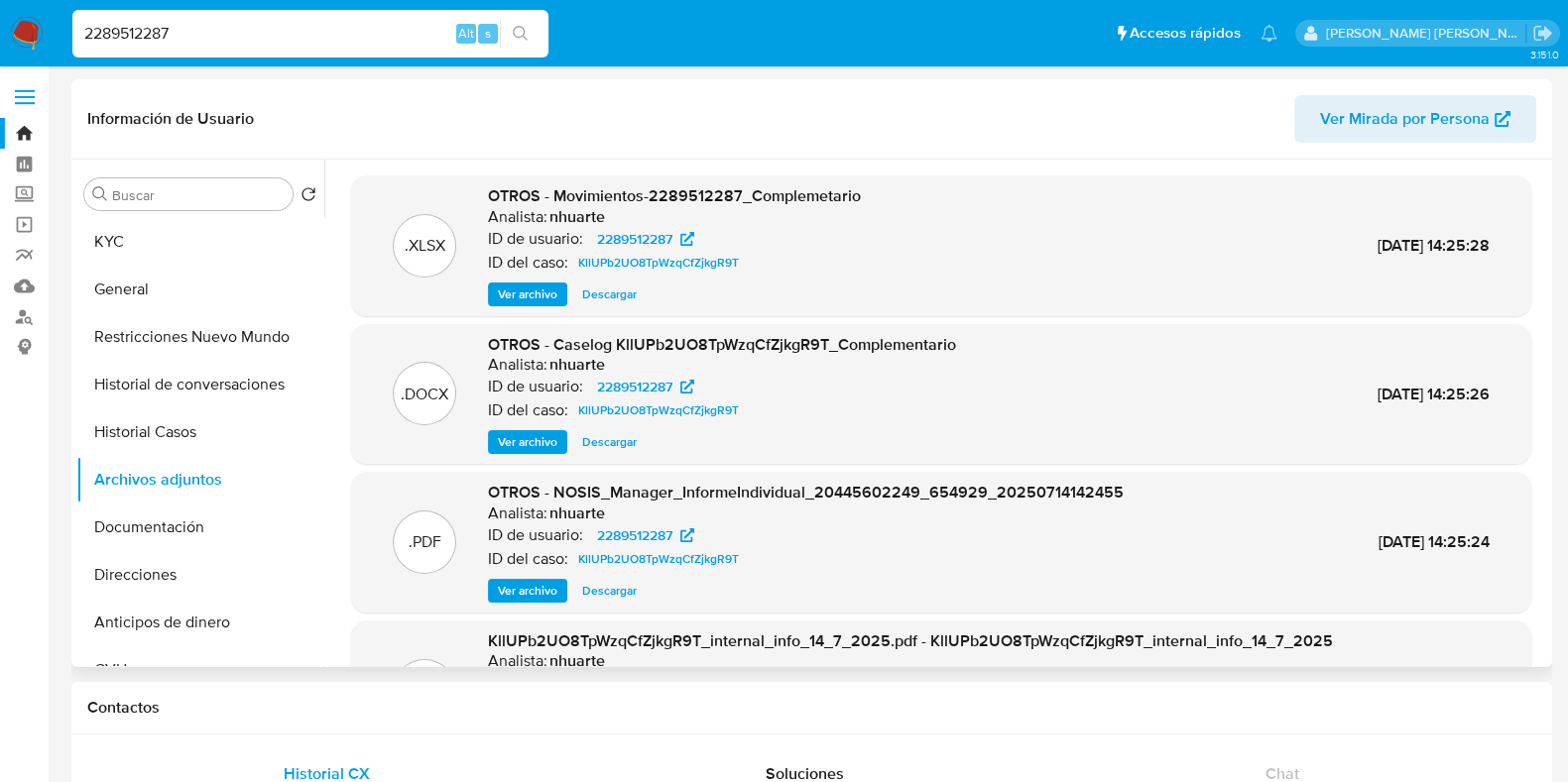
click at [539, 443] on span "Ver archivo" at bounding box center [528, 443] width 60 height 20
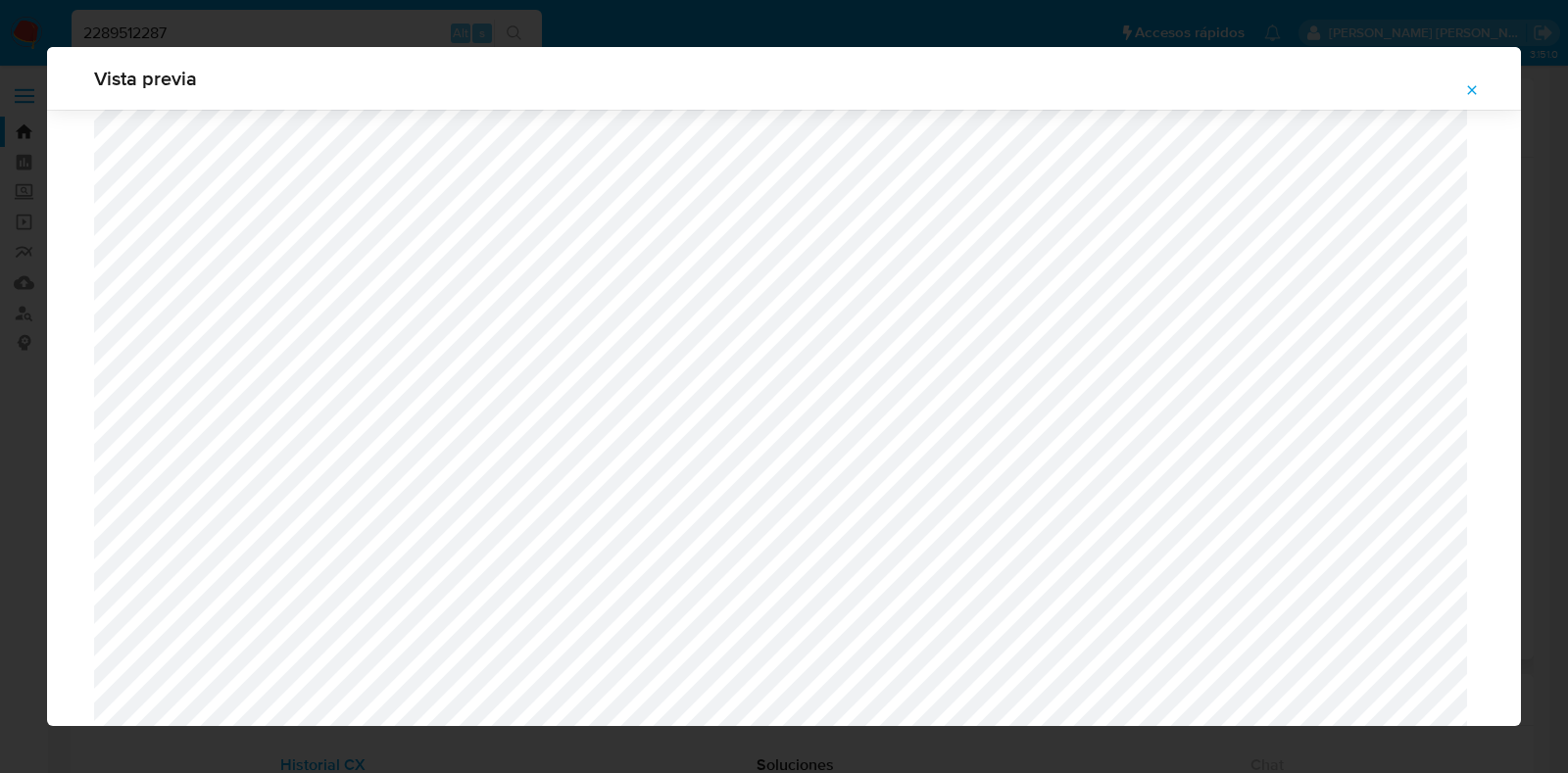
scroll to position [1386, 0]
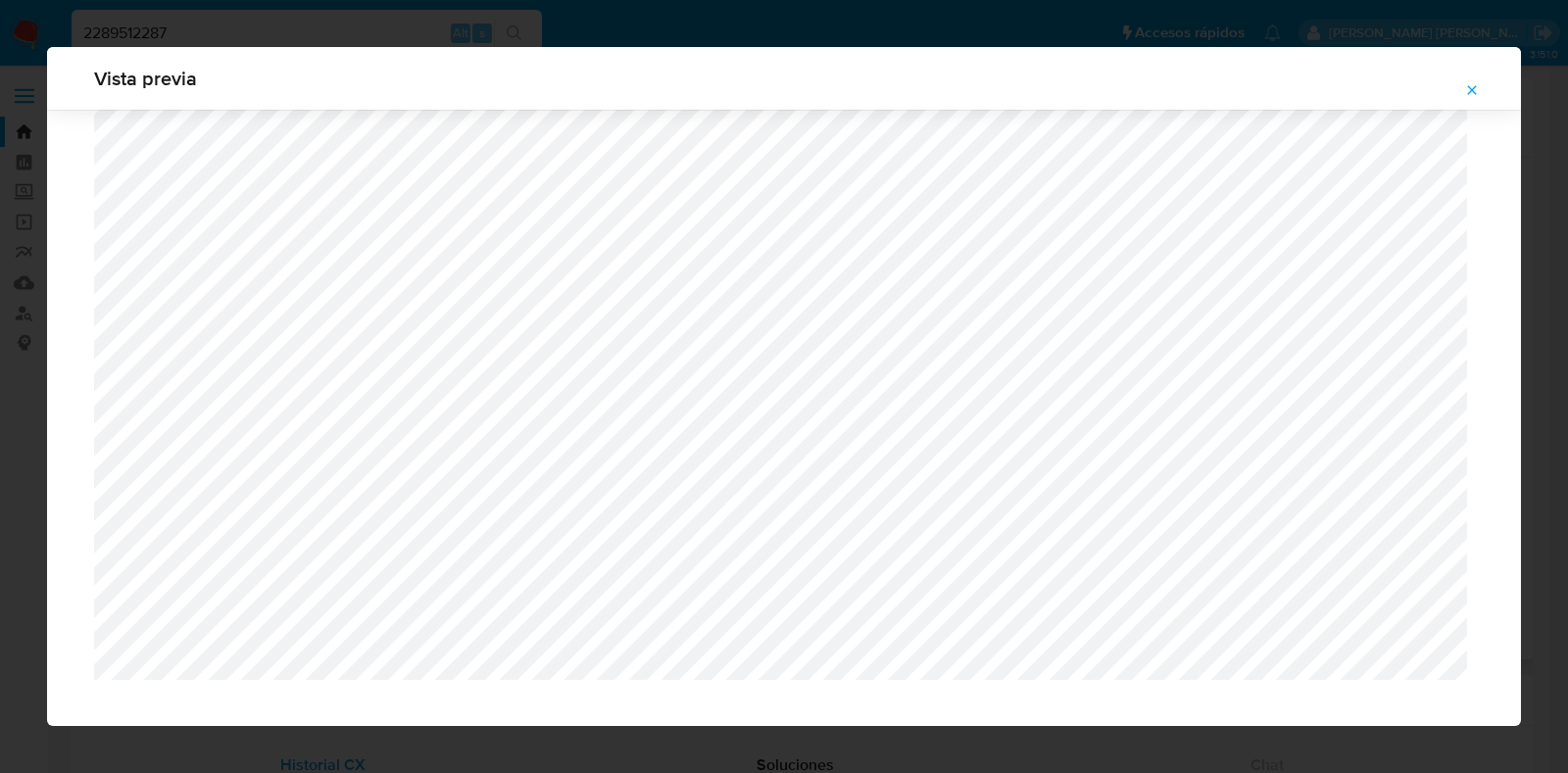
click at [1392, 87] on icon "Attachment preview" at bounding box center [1472, 89] width 9 height 9
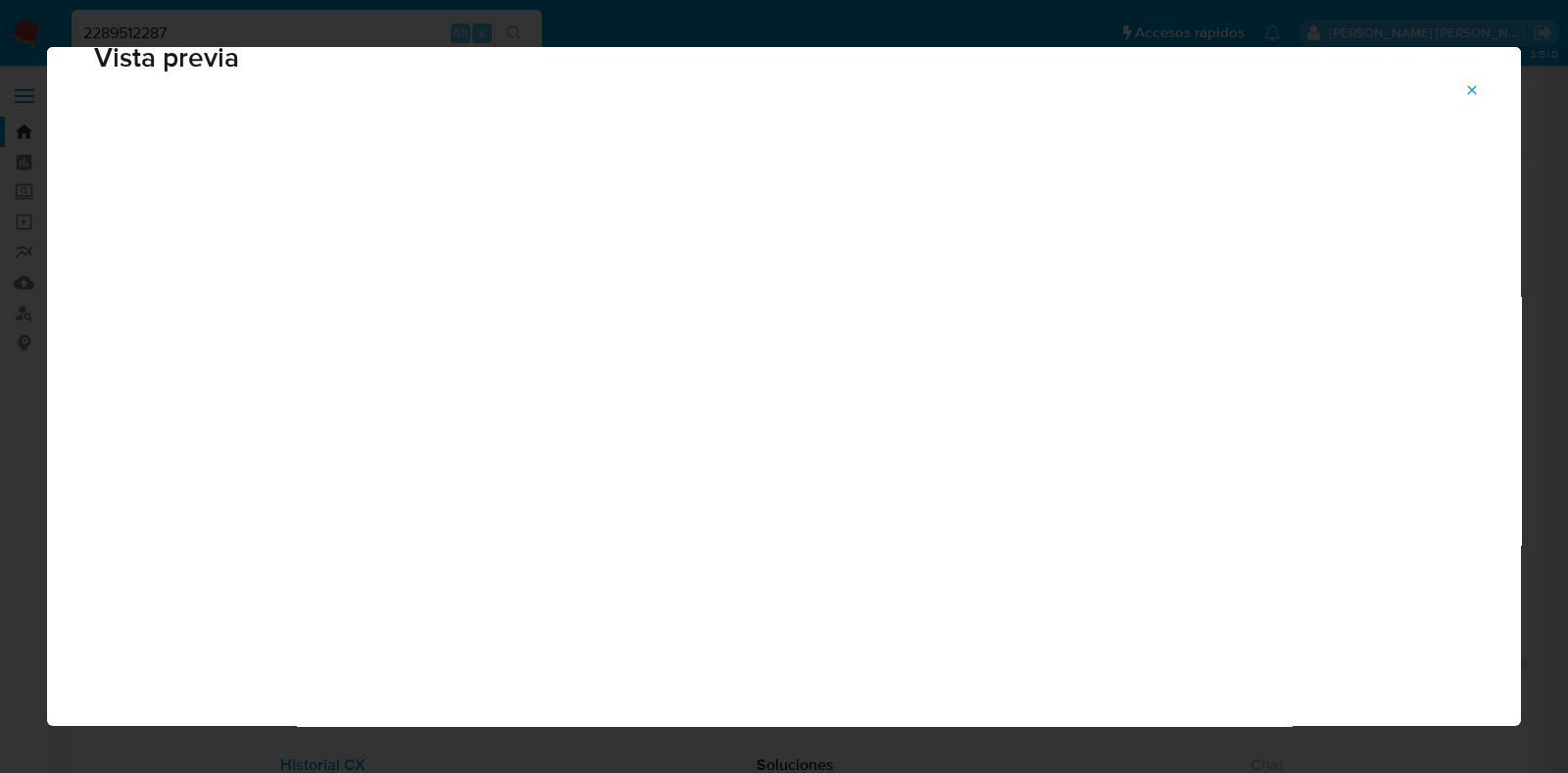
scroll to position [49, 0]
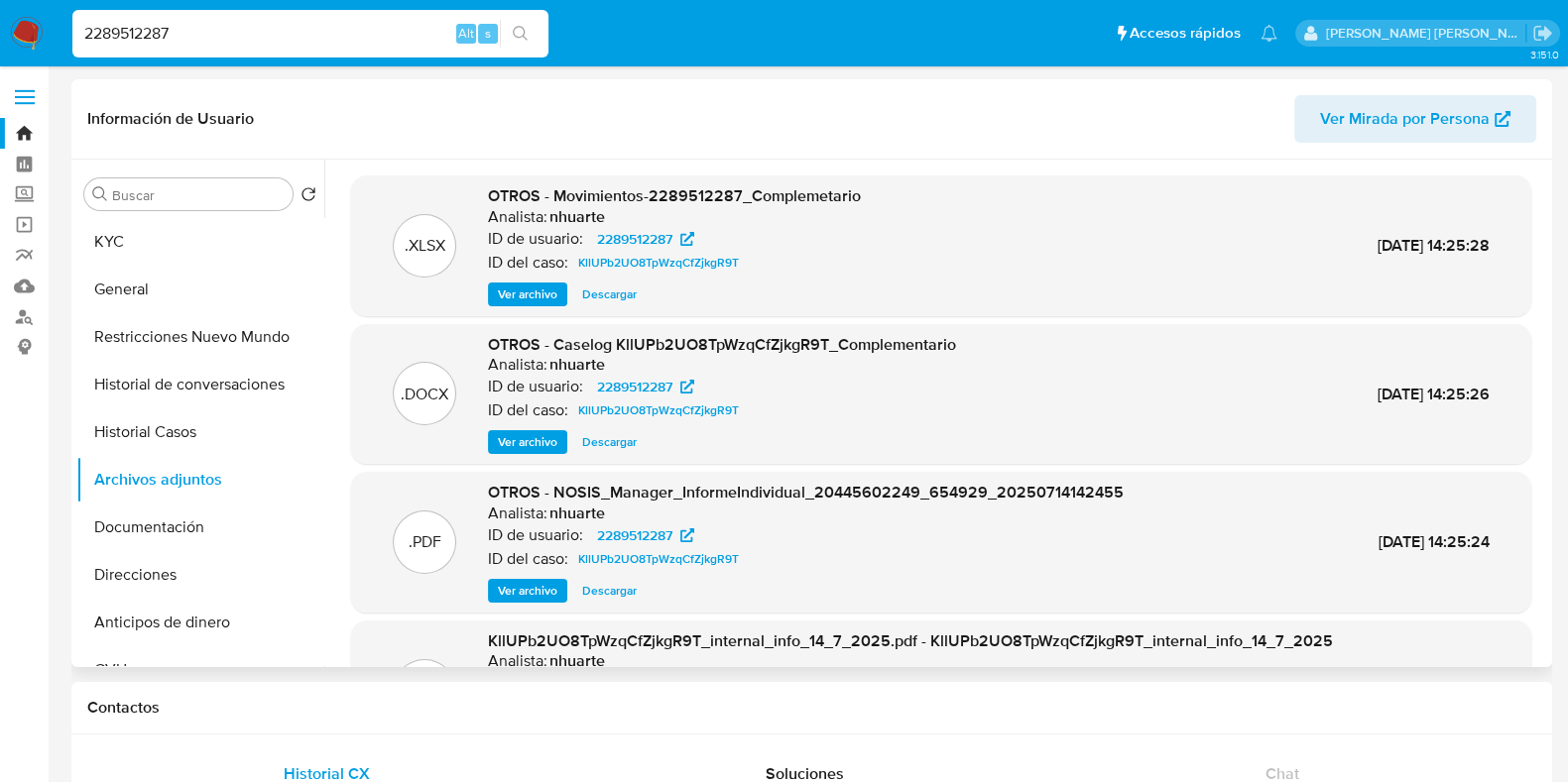
drag, startPoint x: 287, startPoint y: 42, endPoint x: 0, endPoint y: 34, distance: 287.1
click at [0, 34] on nav "Pausado Ver notificaciones 2289512287 Alt s Accesos rápidos Presiona las siguie…" at bounding box center [784, 33] width 1568 height 66
paste input "1546756352"
type input "1546756352"
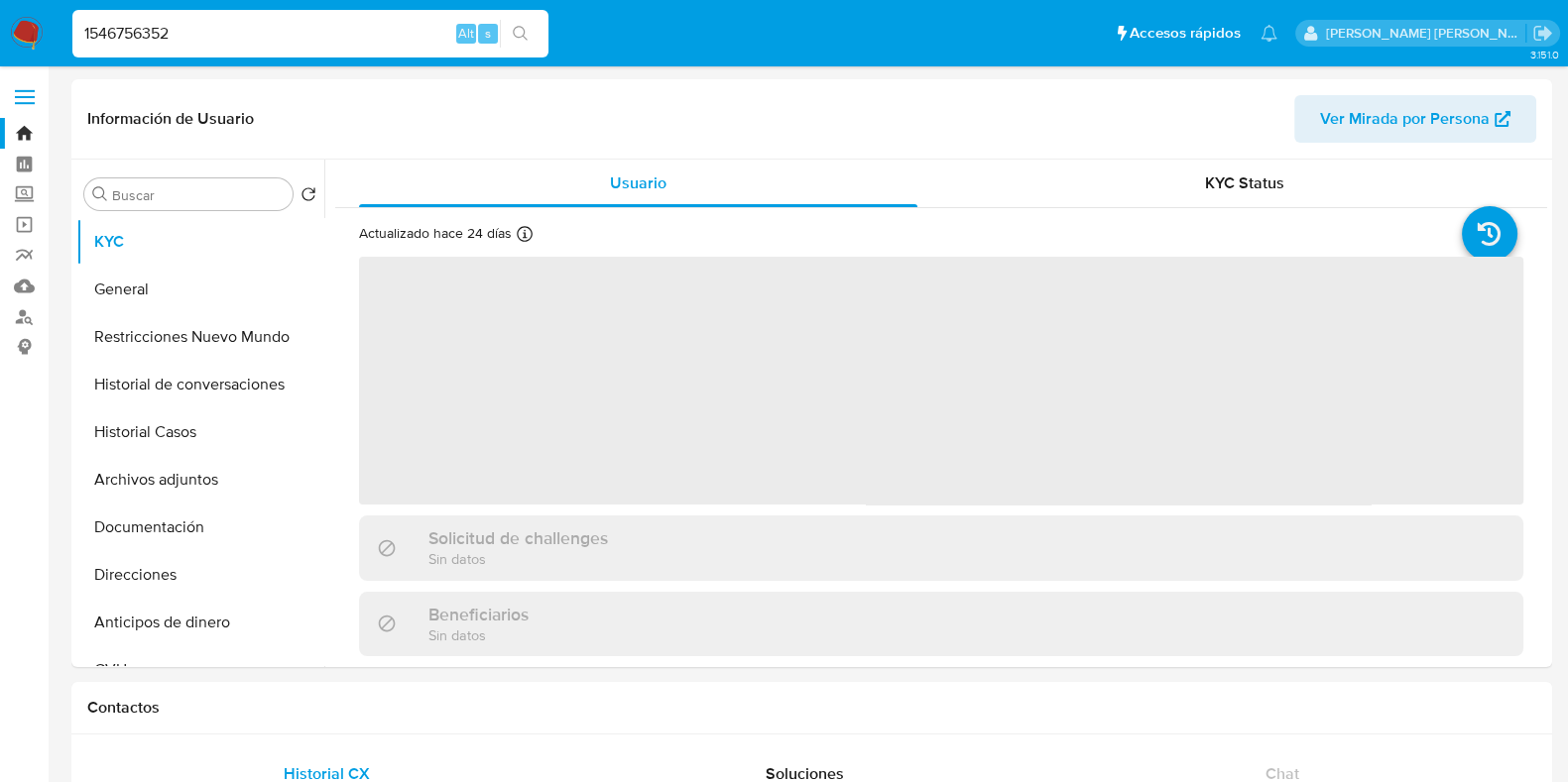
select select "10"
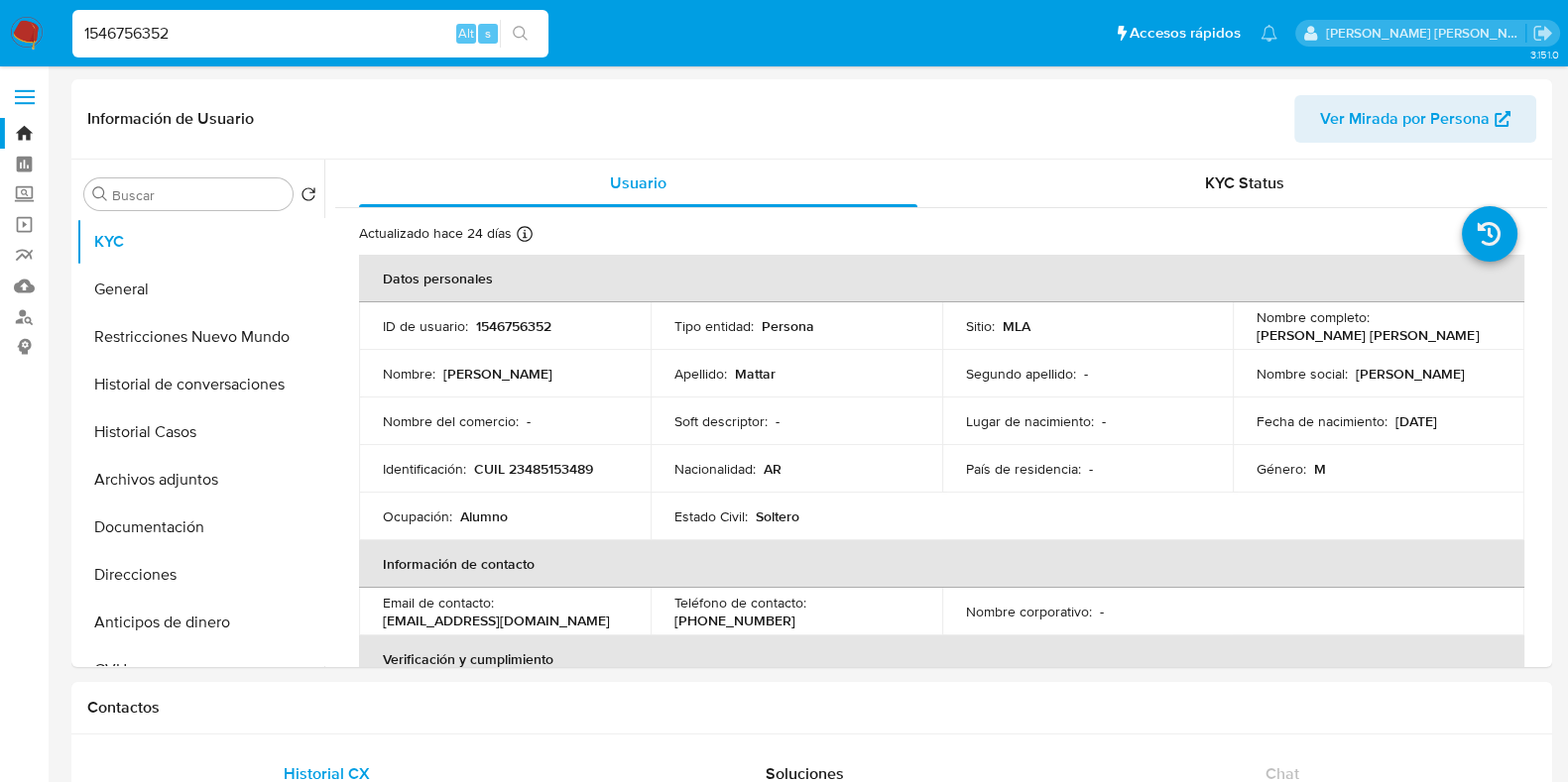
drag, startPoint x: 230, startPoint y: 41, endPoint x: 4, endPoint y: 45, distance: 226.0
click at [4, 45] on nav "Pausado Ver notificaciones 1546756352 Alt s Accesos rápidos Presiona las siguie…" at bounding box center [784, 33] width 1568 height 66
click at [223, 481] on button "Archivos adjuntos" at bounding box center [193, 480] width 232 height 48
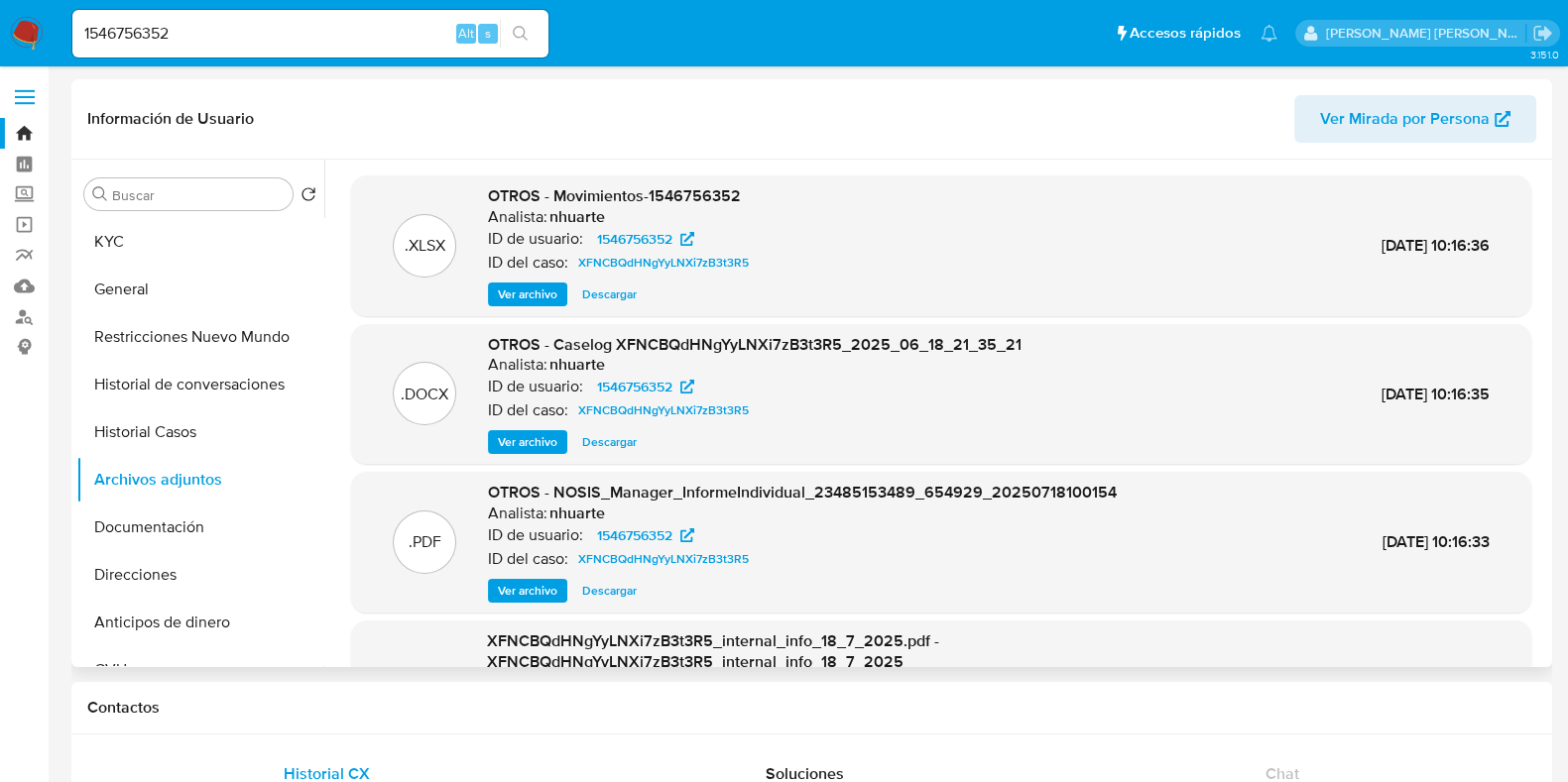
click at [536, 448] on span "Ver archivo" at bounding box center [528, 443] width 60 height 20
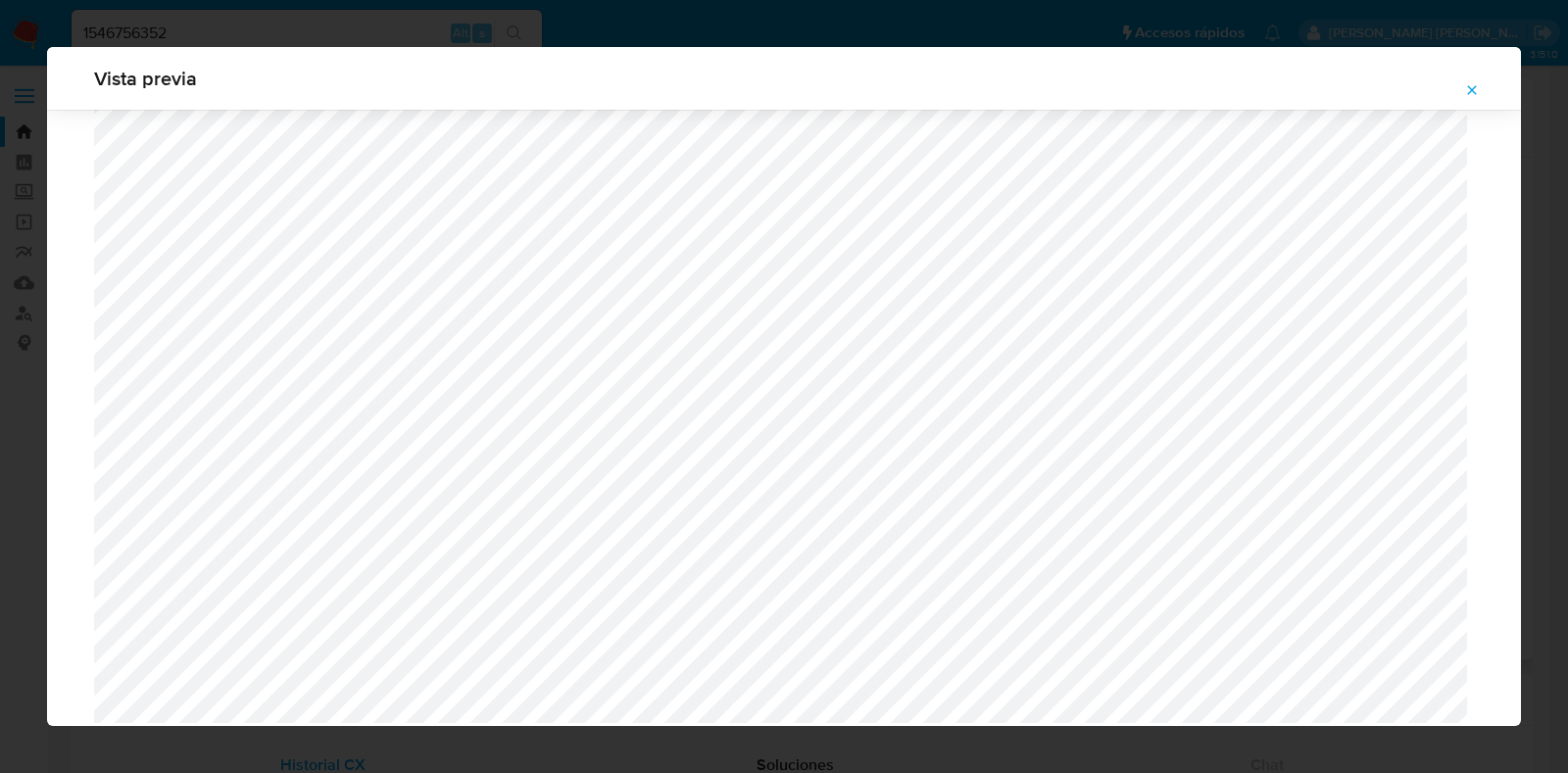
scroll to position [1472, 0]
click at [1392, 95] on icon "Attachment preview" at bounding box center [1472, 90] width 16 height 16
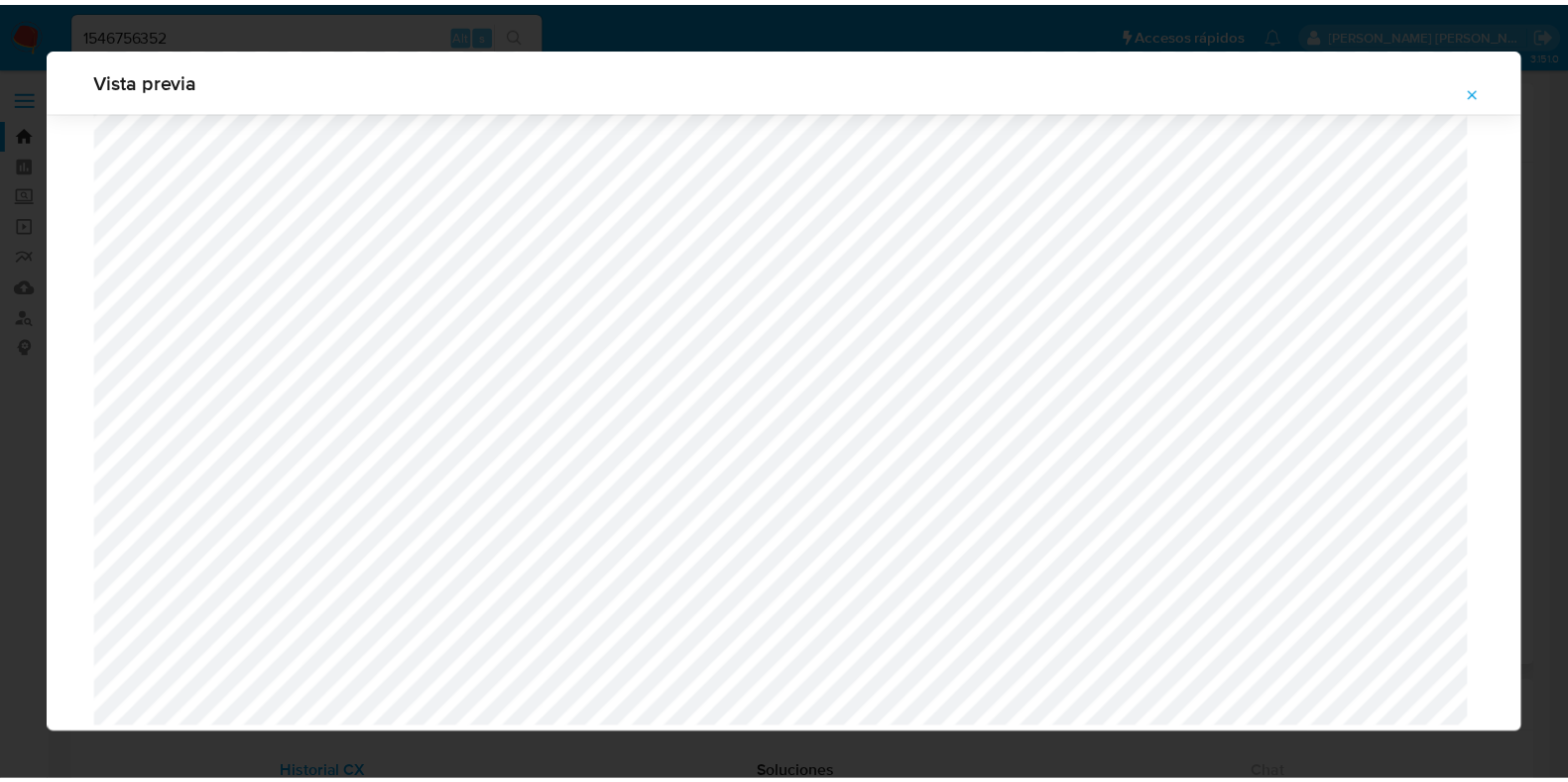
scroll to position [50, 0]
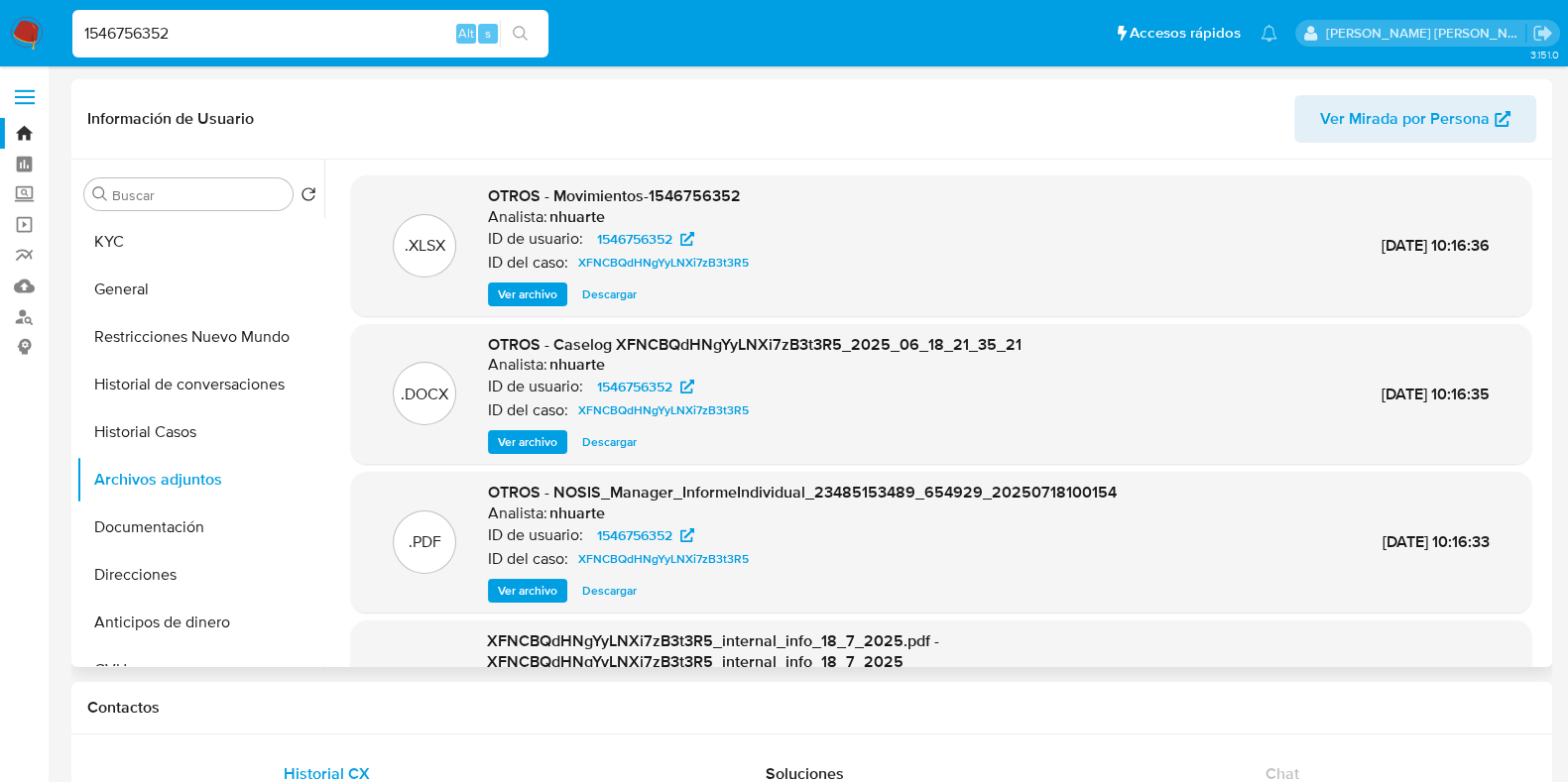
drag, startPoint x: 273, startPoint y: 37, endPoint x: 0, endPoint y: 37, distance: 273.0
click at [0, 37] on nav "Pausado Ver notificaciones 1546756352 Alt s Accesos rápidos Presiona las siguie…" at bounding box center [784, 33] width 1568 height 66
paste input "69773427"
type input "1569773427"
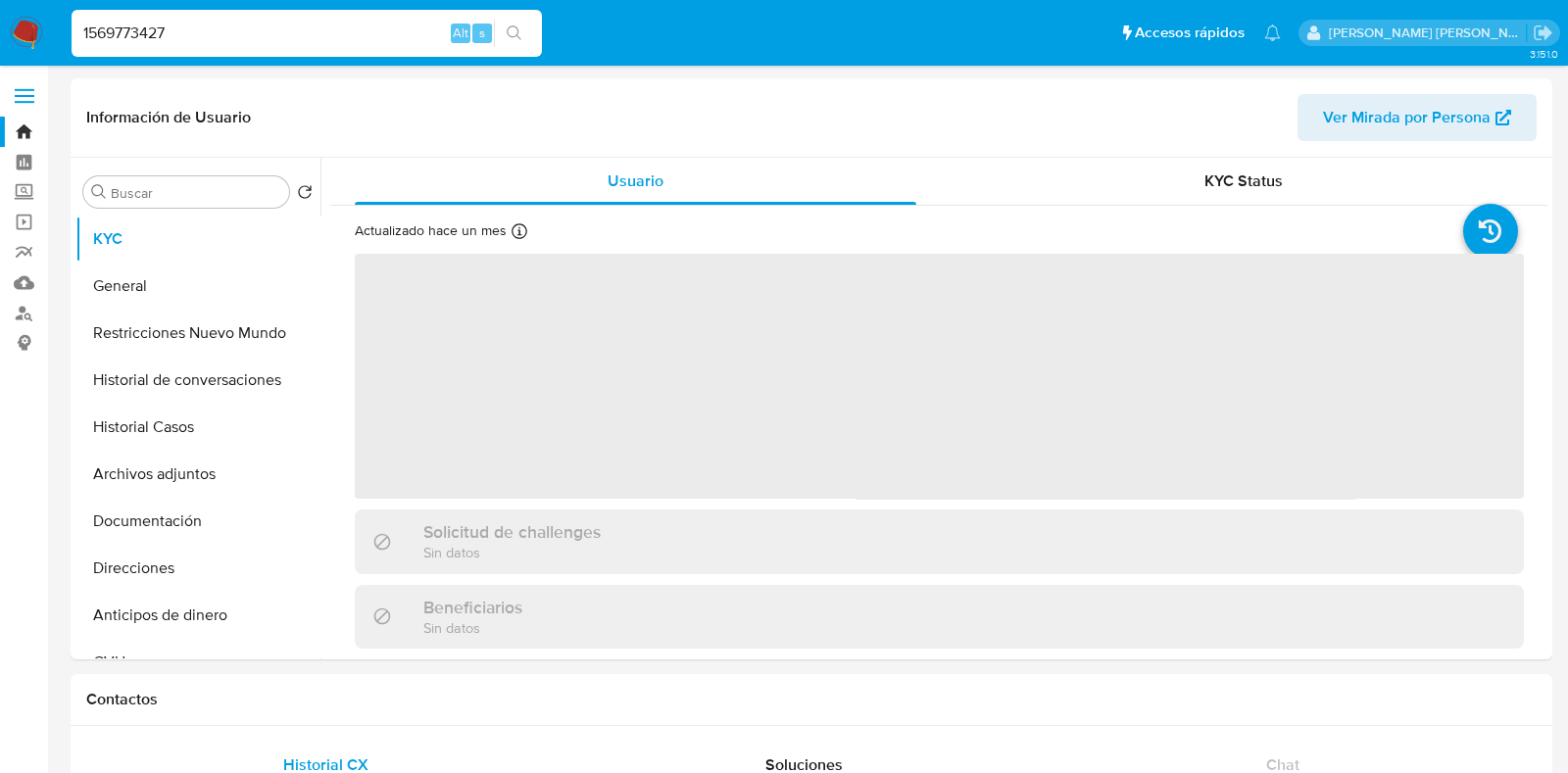
select select "10"
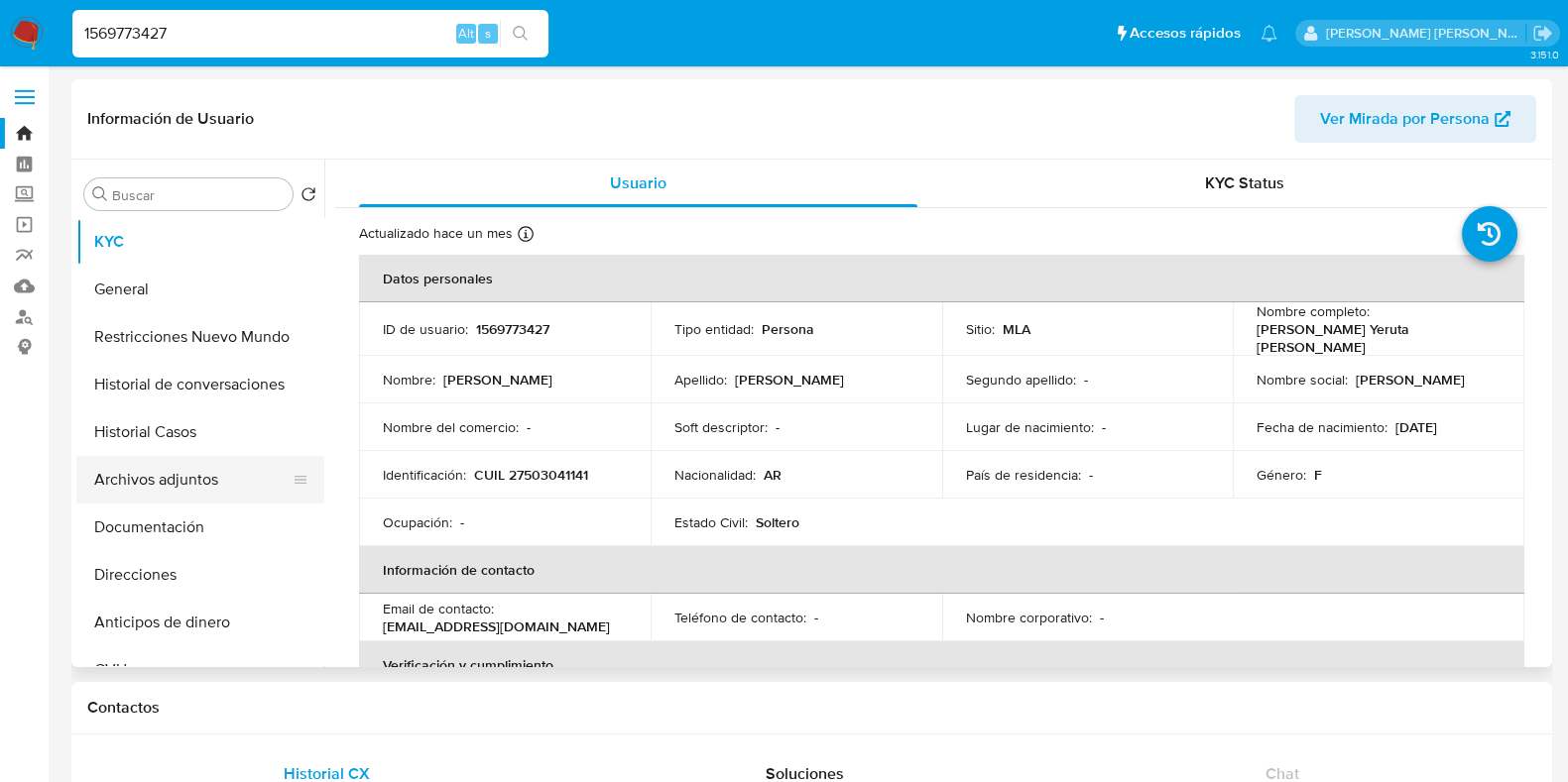
click at [196, 490] on button "Archivos adjuntos" at bounding box center [193, 480] width 232 height 48
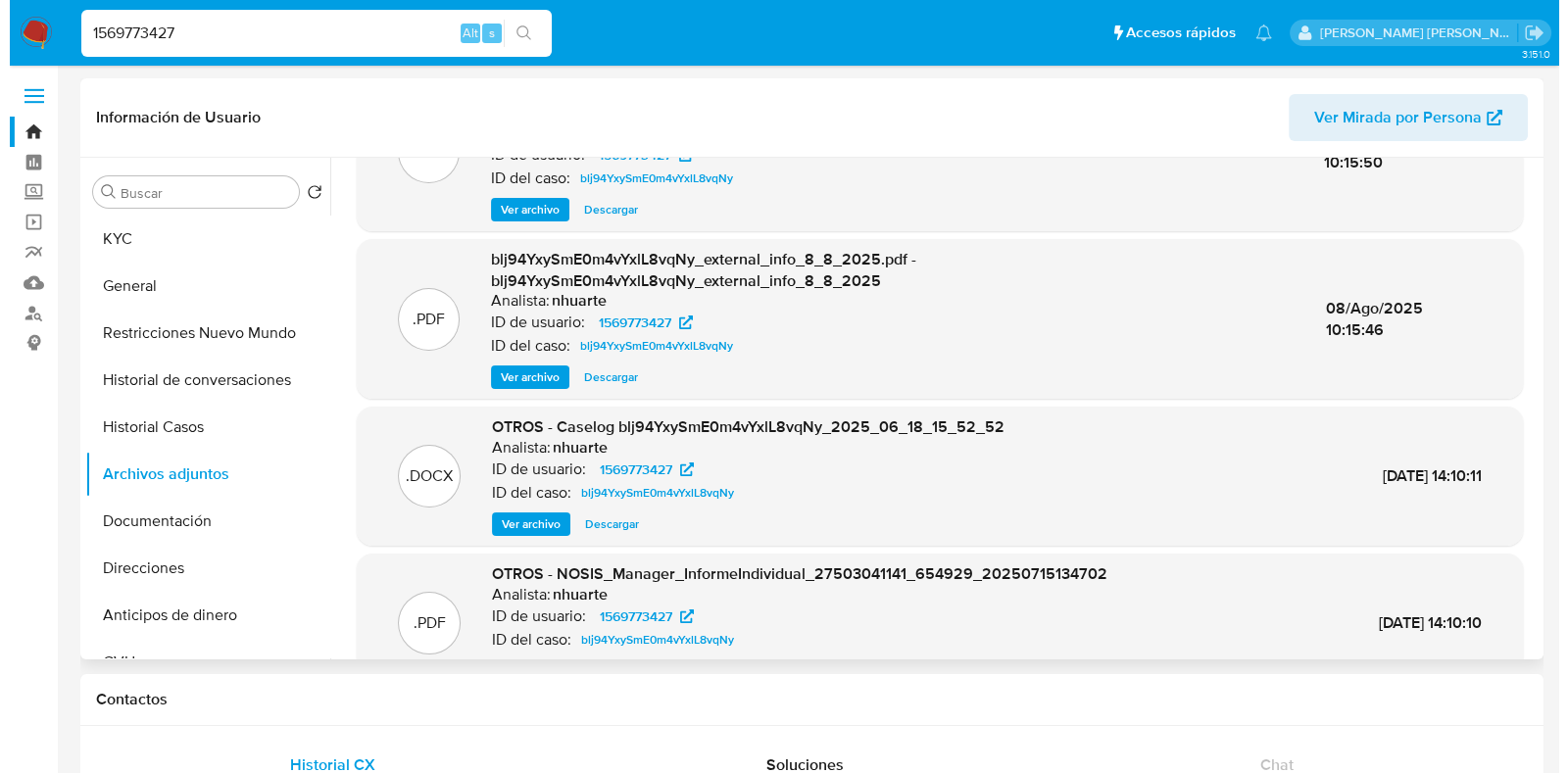
scroll to position [207, 0]
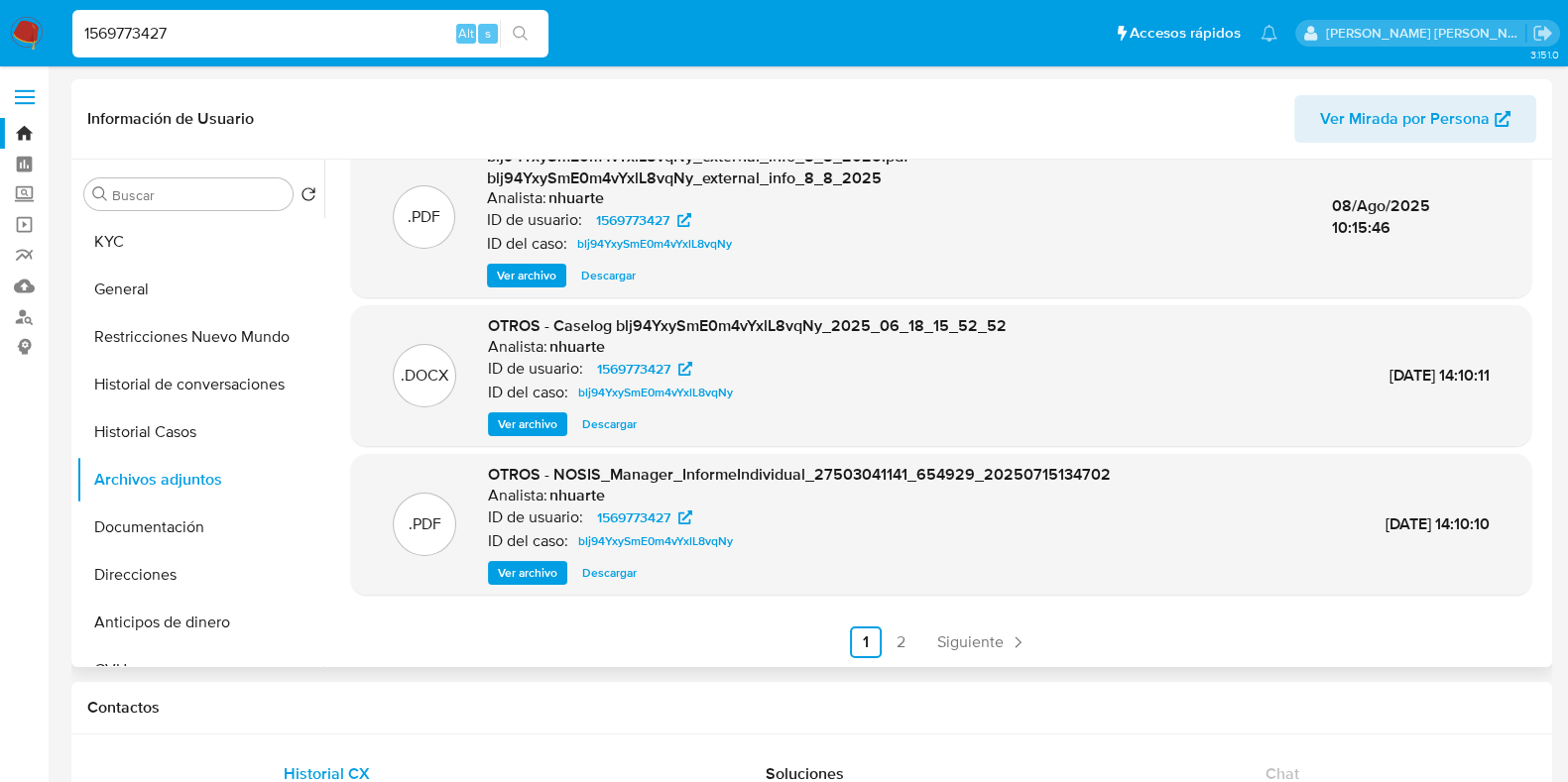
click at [508, 425] on span "Ver archivo" at bounding box center [528, 425] width 60 height 20
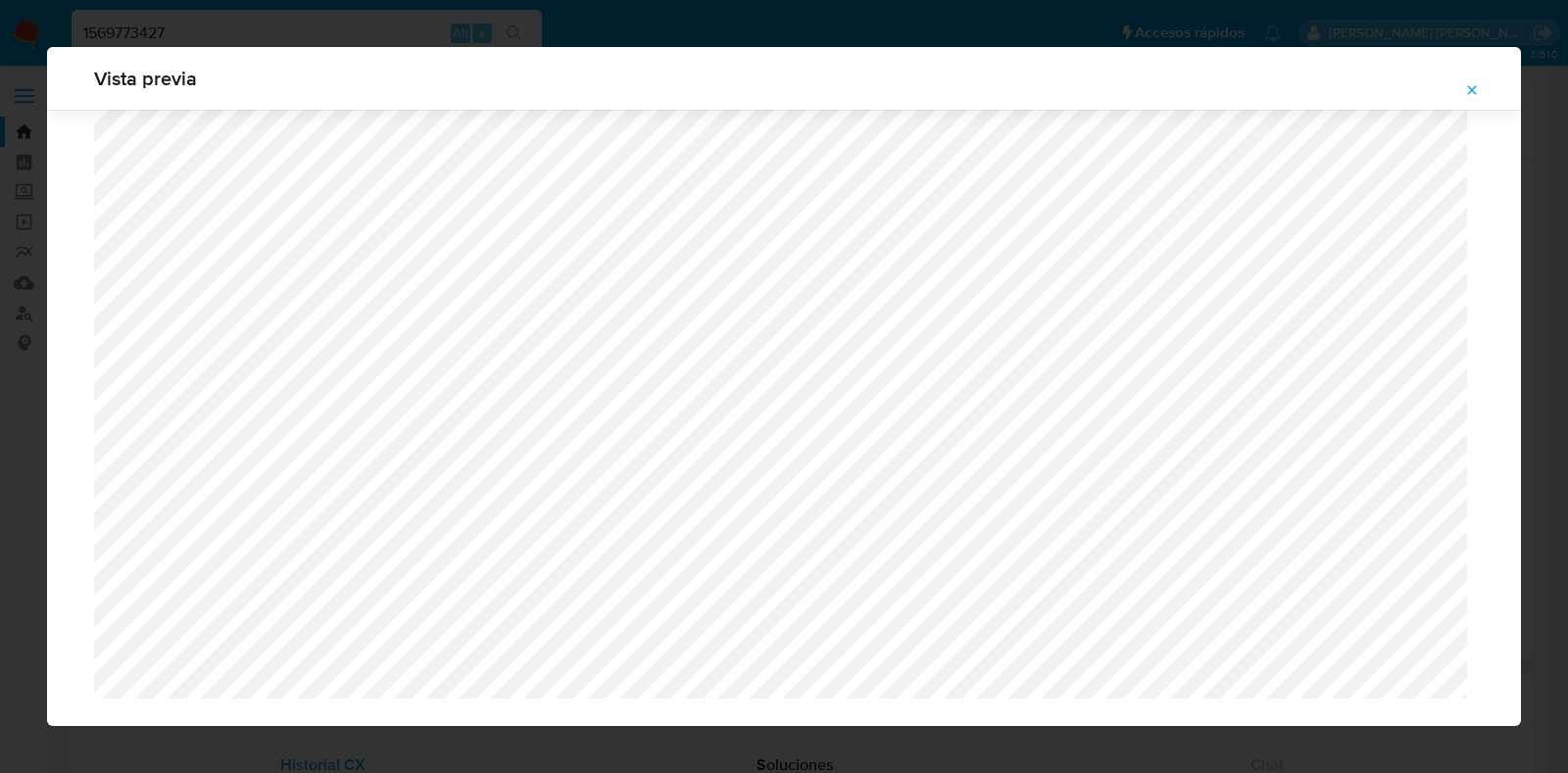
scroll to position [1492, 0]
click at [1392, 94] on icon "Attachment preview" at bounding box center [1472, 90] width 16 height 16
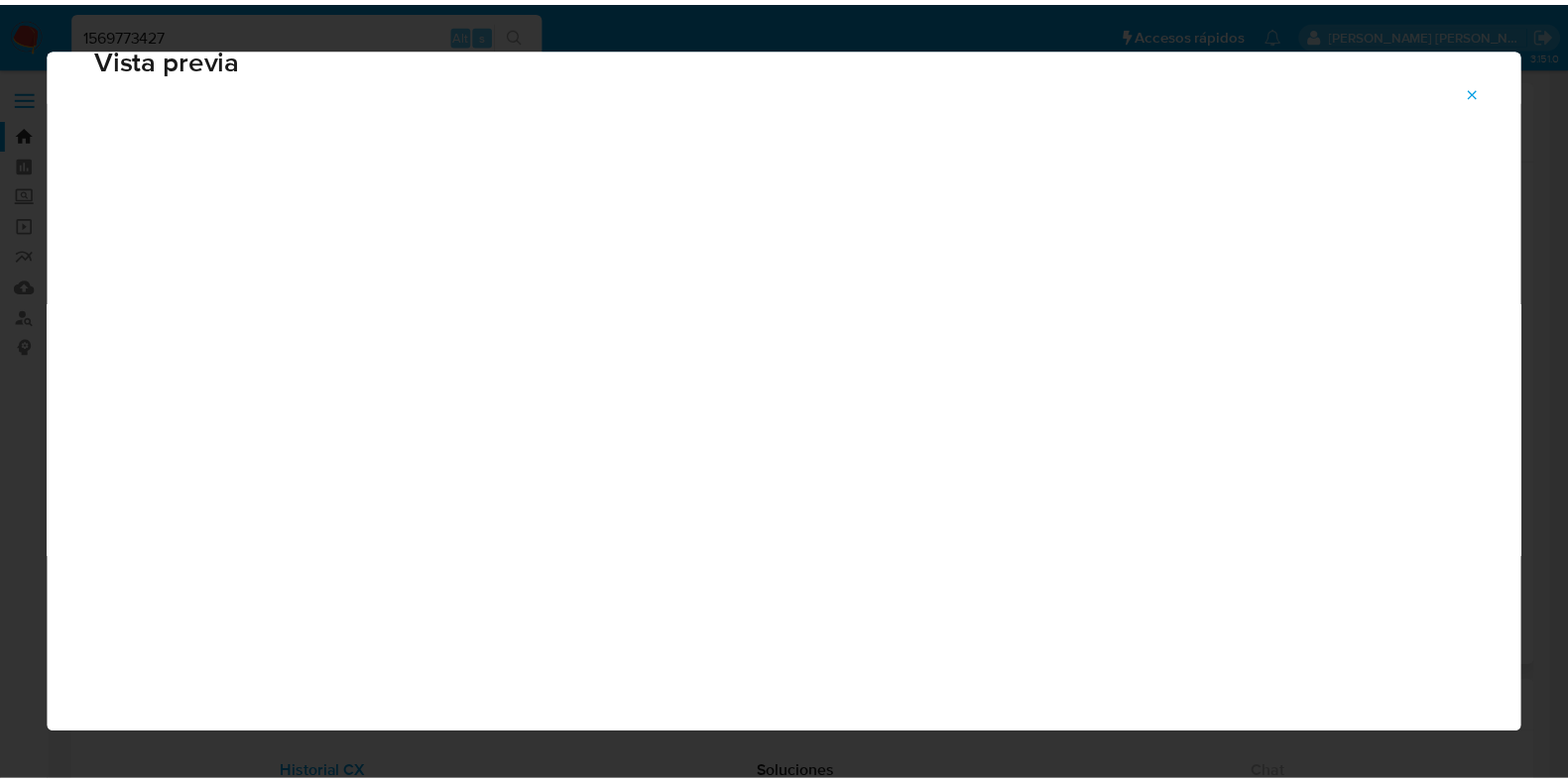
scroll to position [50, 0]
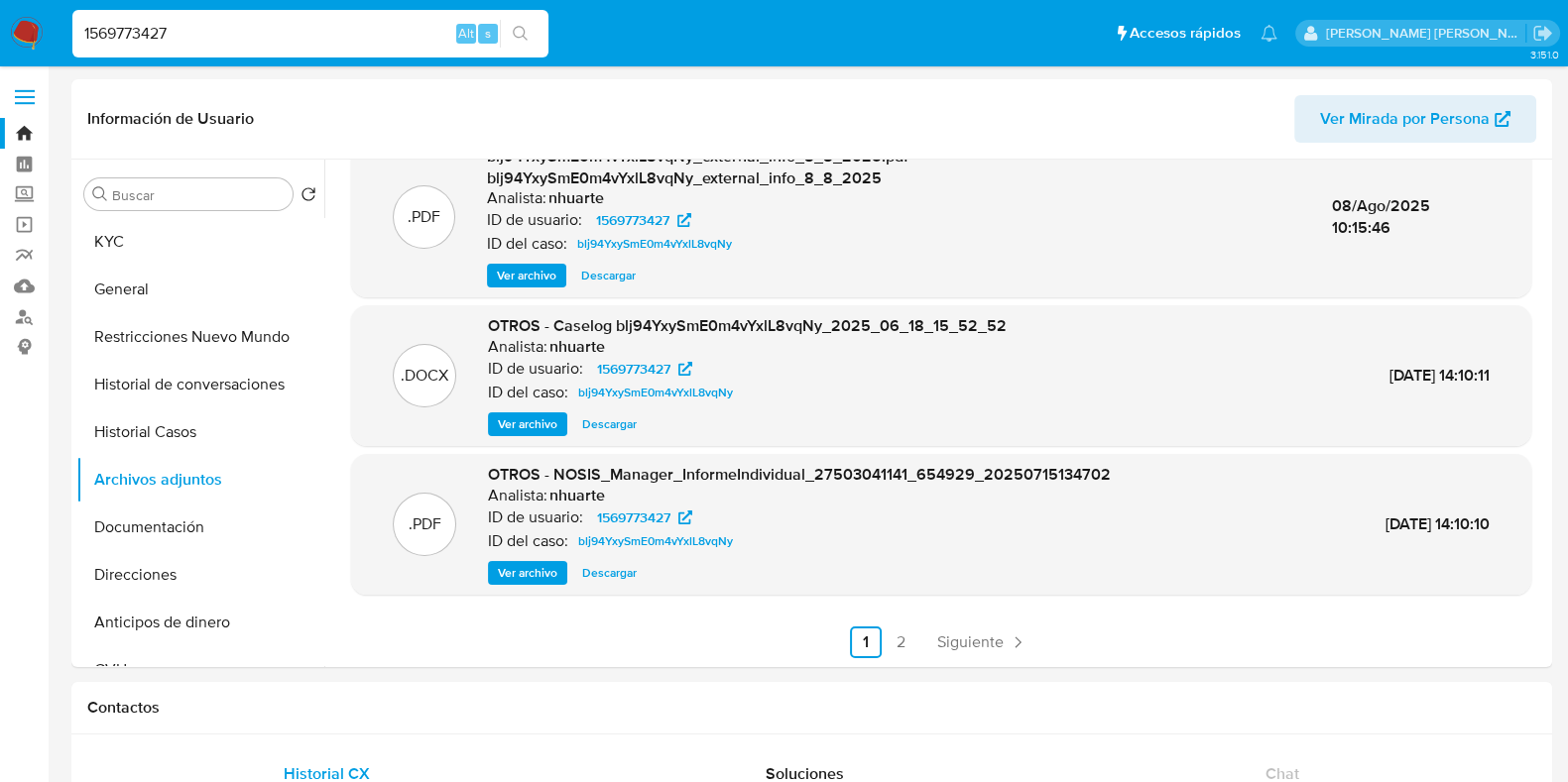
drag, startPoint x: 198, startPoint y: 37, endPoint x: 55, endPoint y: 39, distance: 143.0
click at [55, 39] on nav "Pausado Ver notificaciones 1569773427 Alt s Accesos rápidos Presiona las siguie…" at bounding box center [784, 33] width 1568 height 66
paste input "659170852"
type input "659170852"
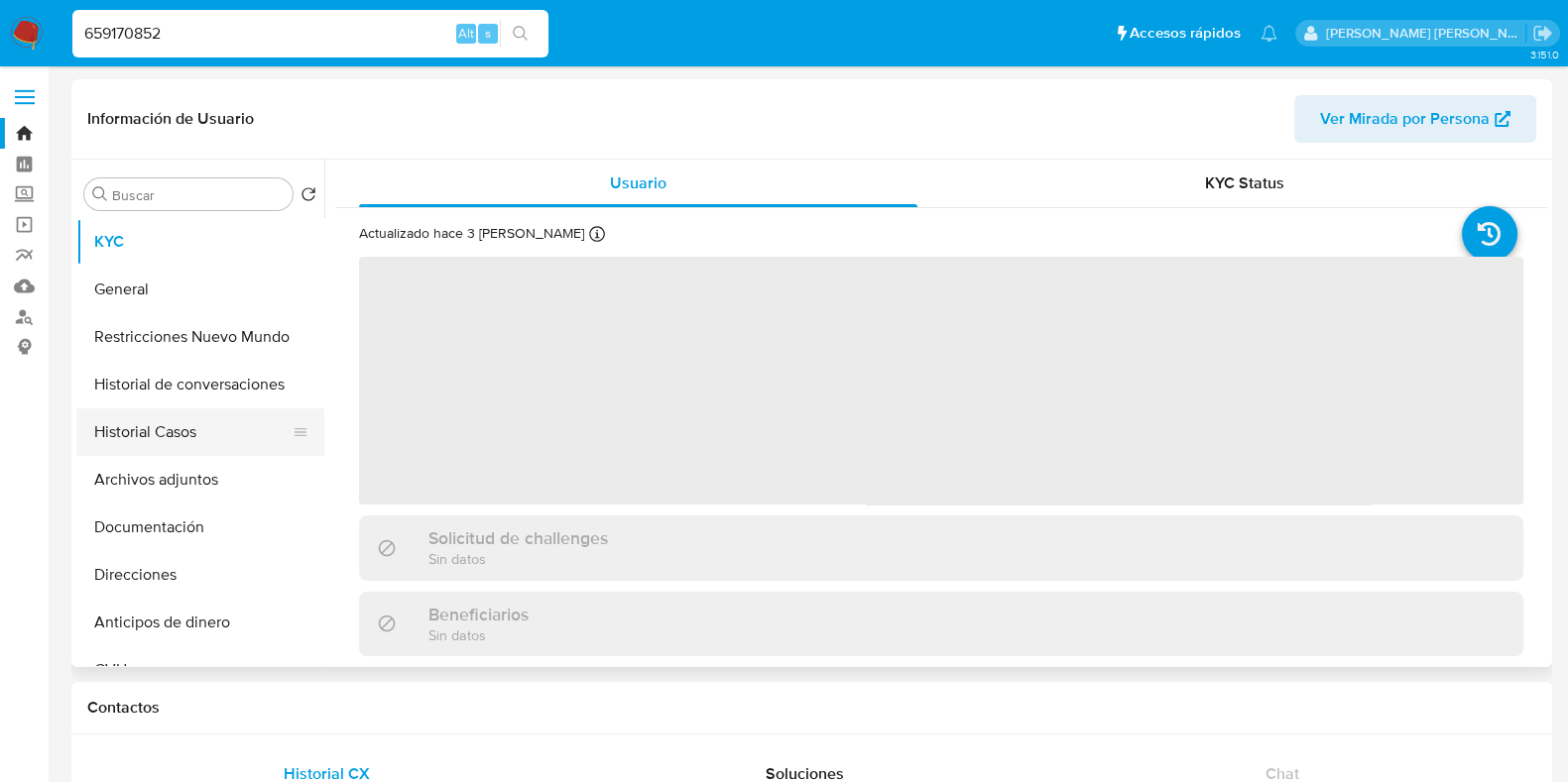
drag, startPoint x: 144, startPoint y: 427, endPoint x: 255, endPoint y: 428, distance: 111.0
click at [144, 427] on button "Historial Casos" at bounding box center [193, 433] width 232 height 48
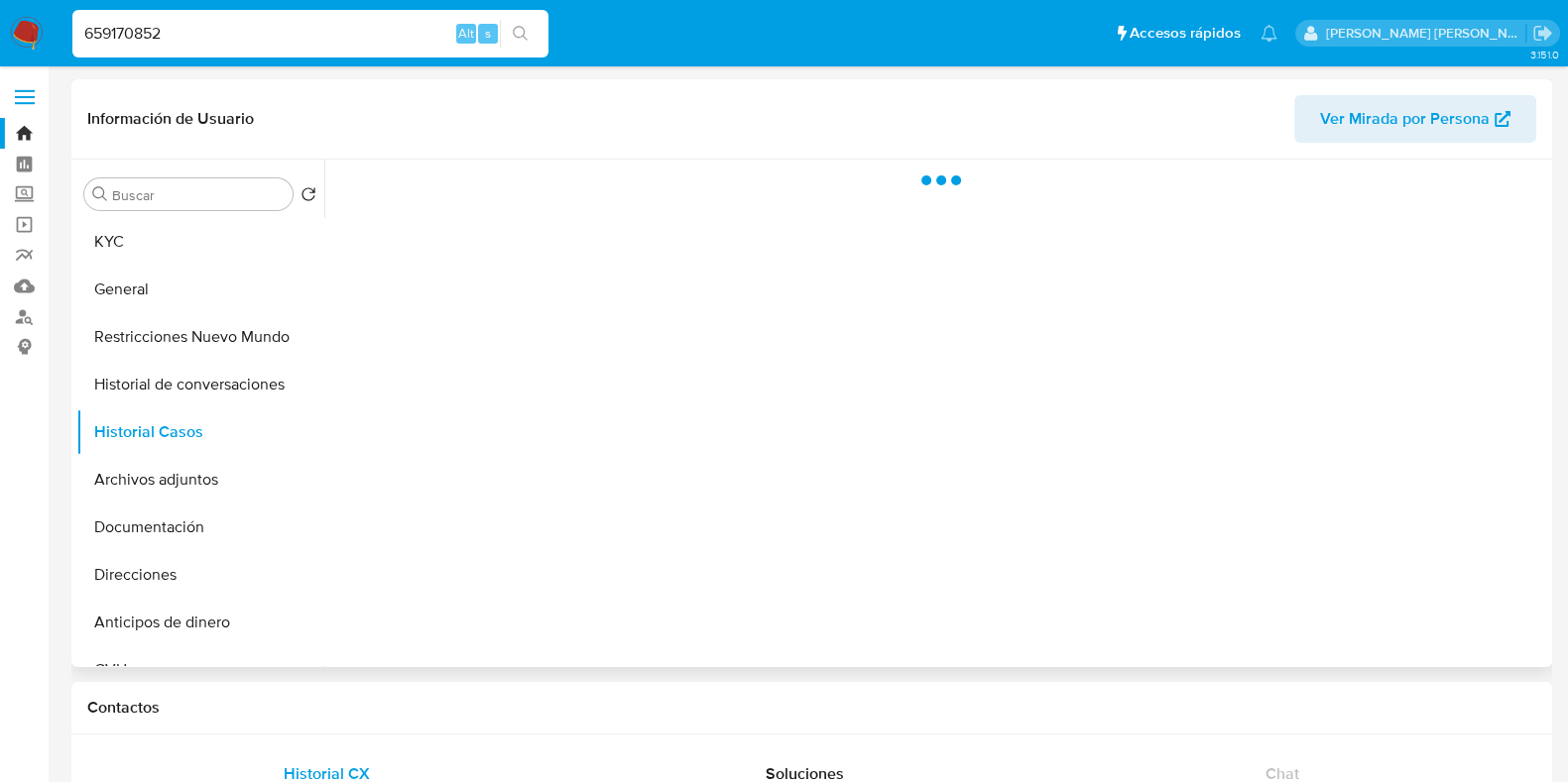
select select "10"
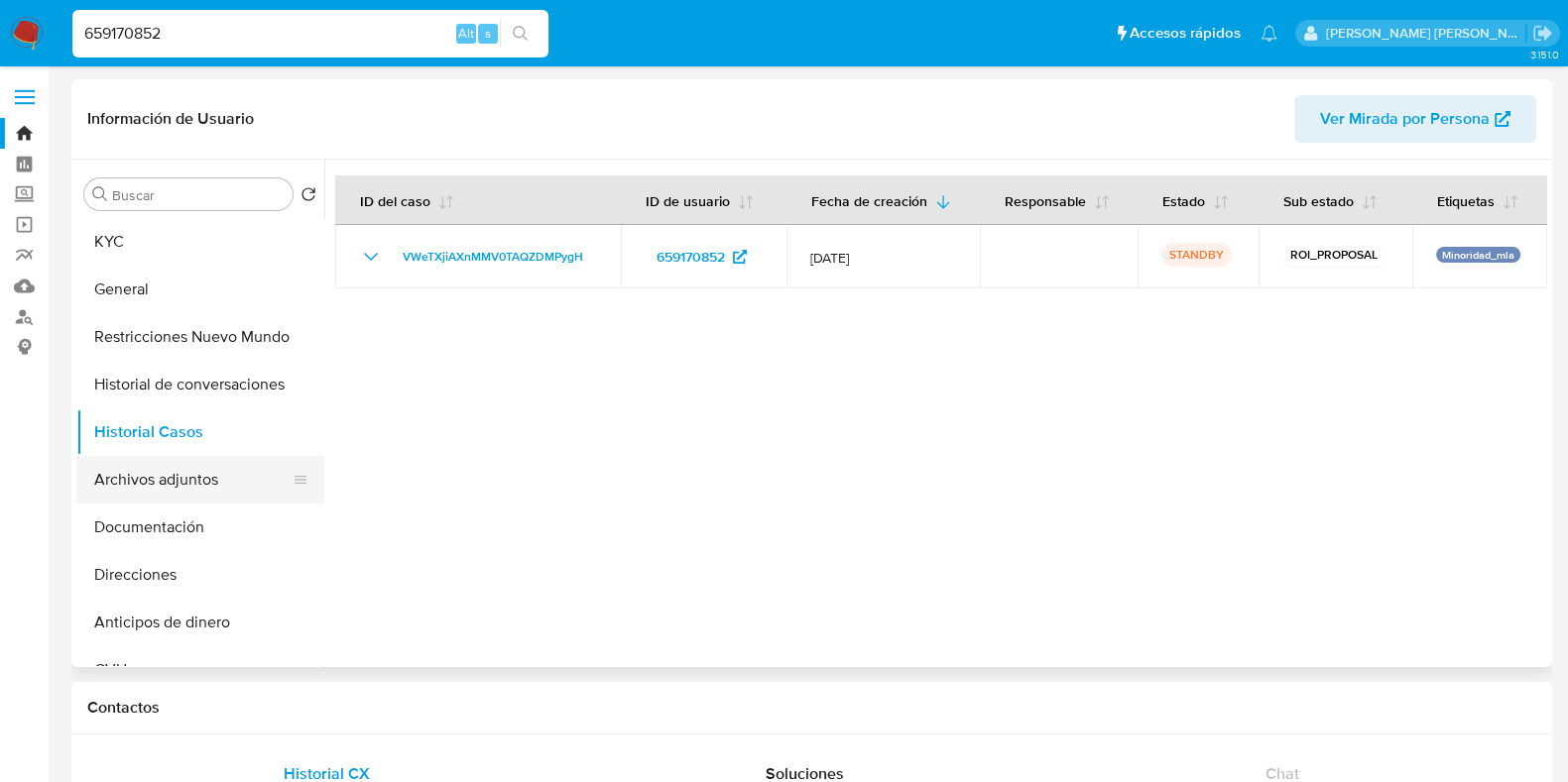
click at [250, 484] on button "Archivos adjuntos" at bounding box center [193, 480] width 232 height 48
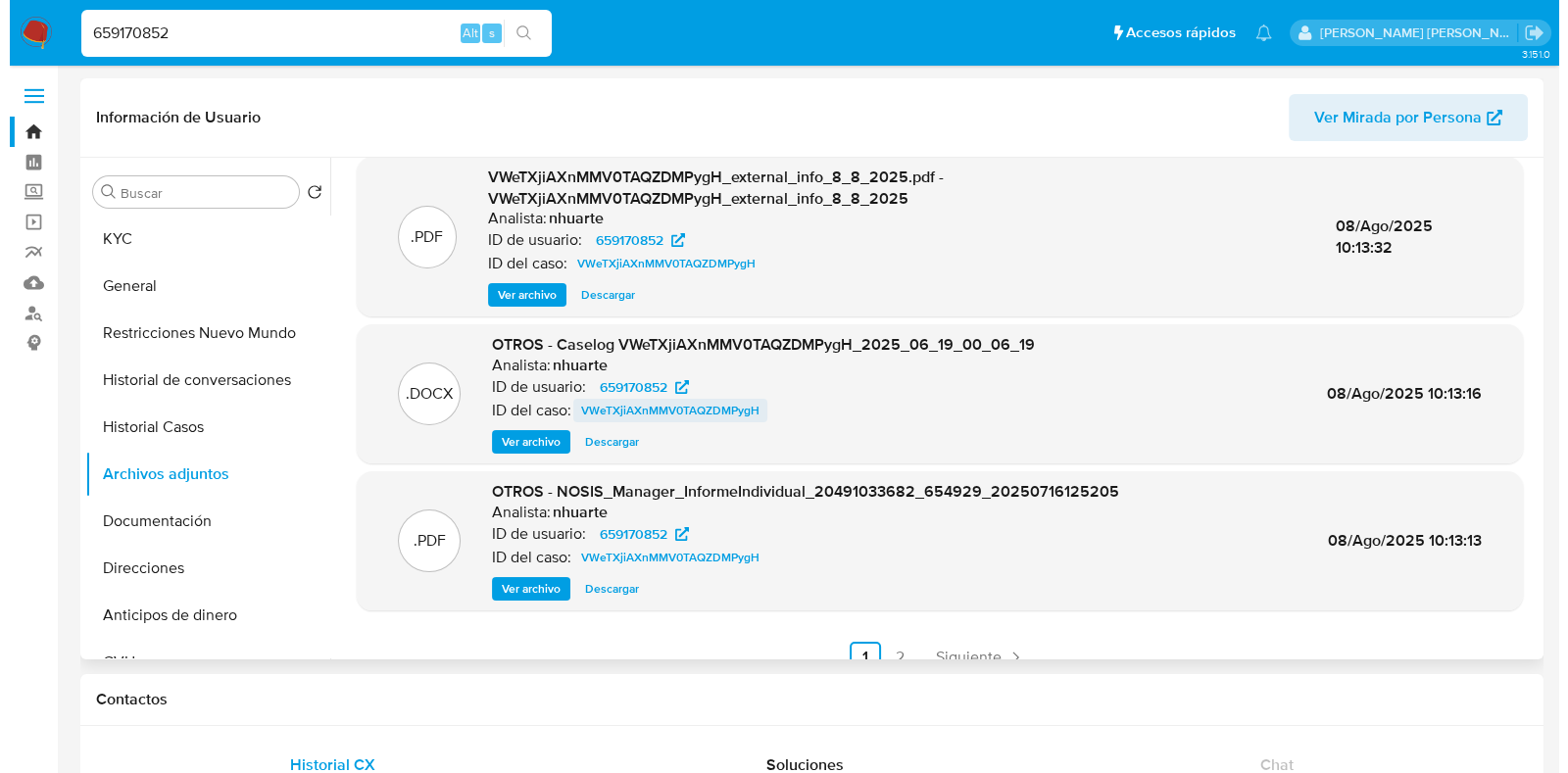
scroll to position [207, 0]
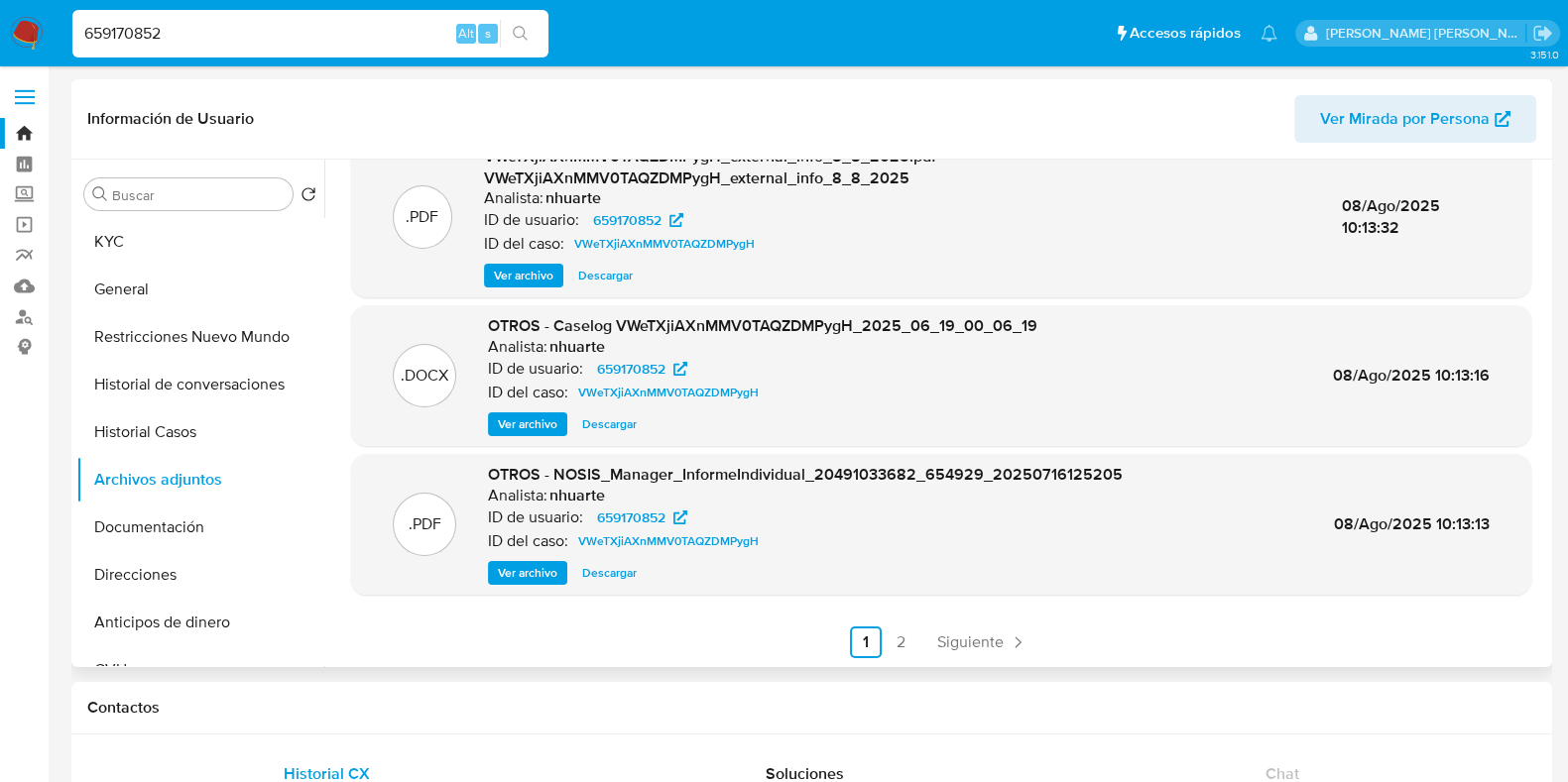
click at [544, 420] on span "Ver archivo" at bounding box center [528, 425] width 60 height 20
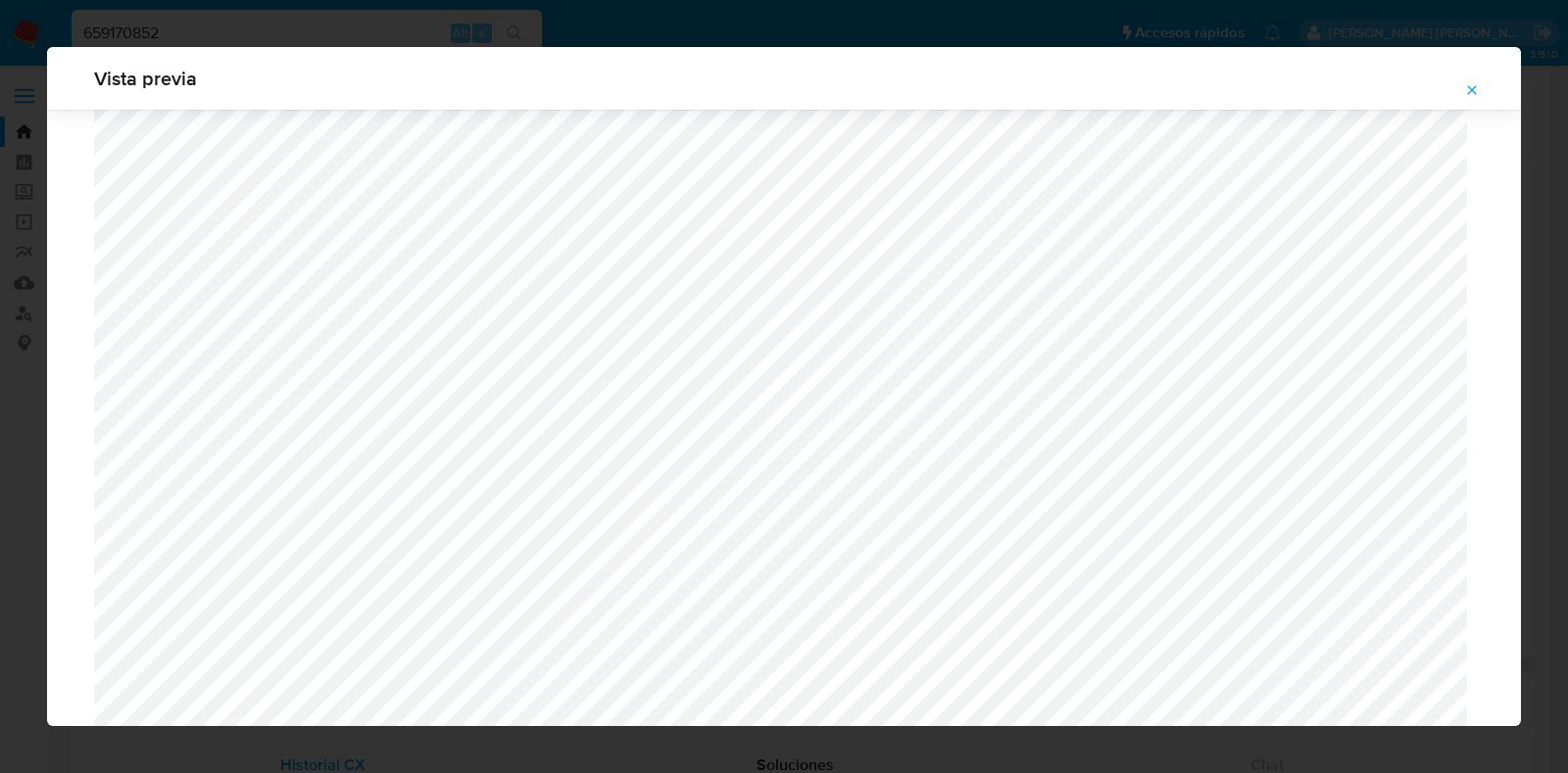
scroll to position [1407, 0]
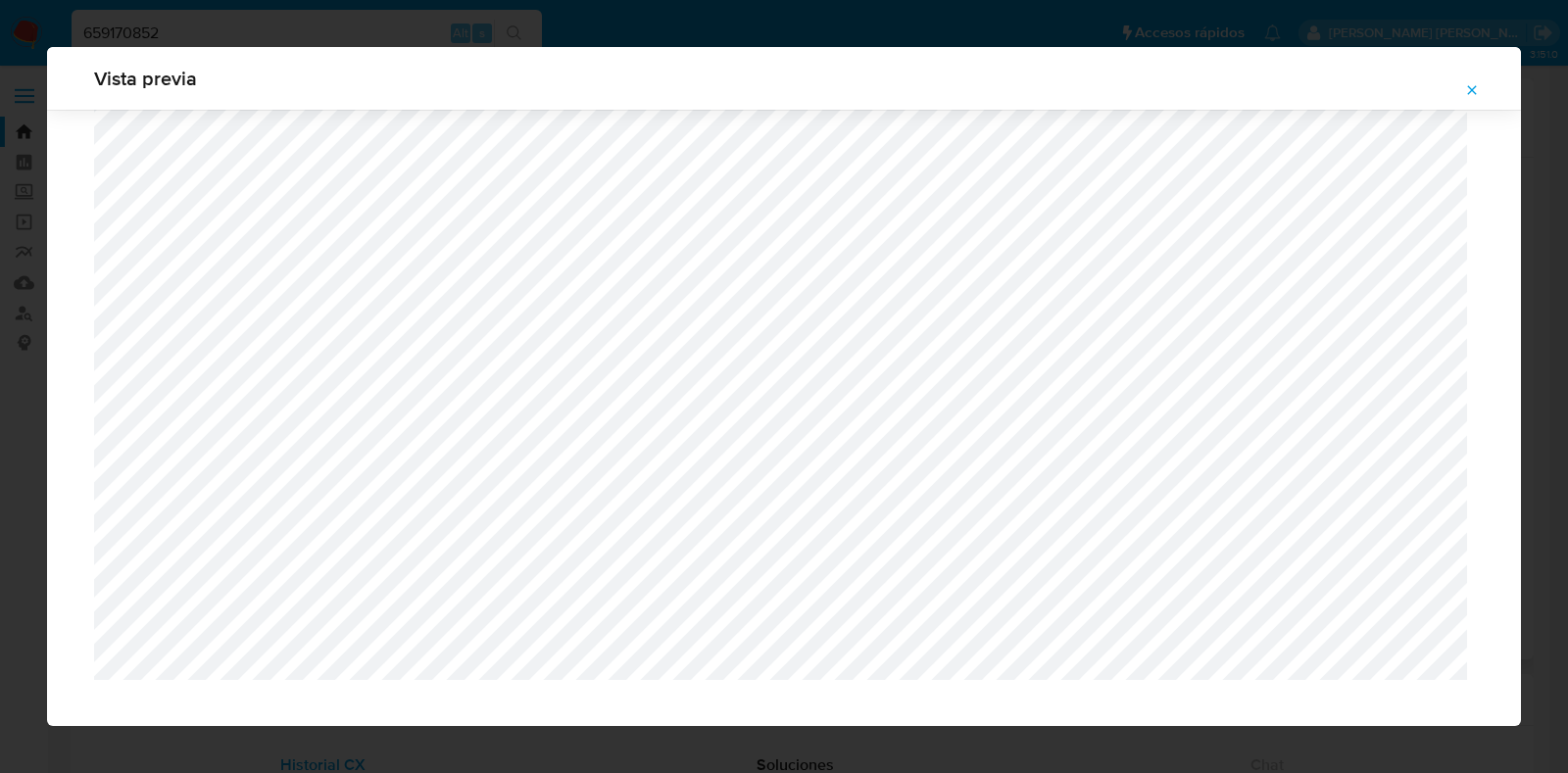
click at [1392, 90] on icon "Attachment preview" at bounding box center [1472, 90] width 16 height 16
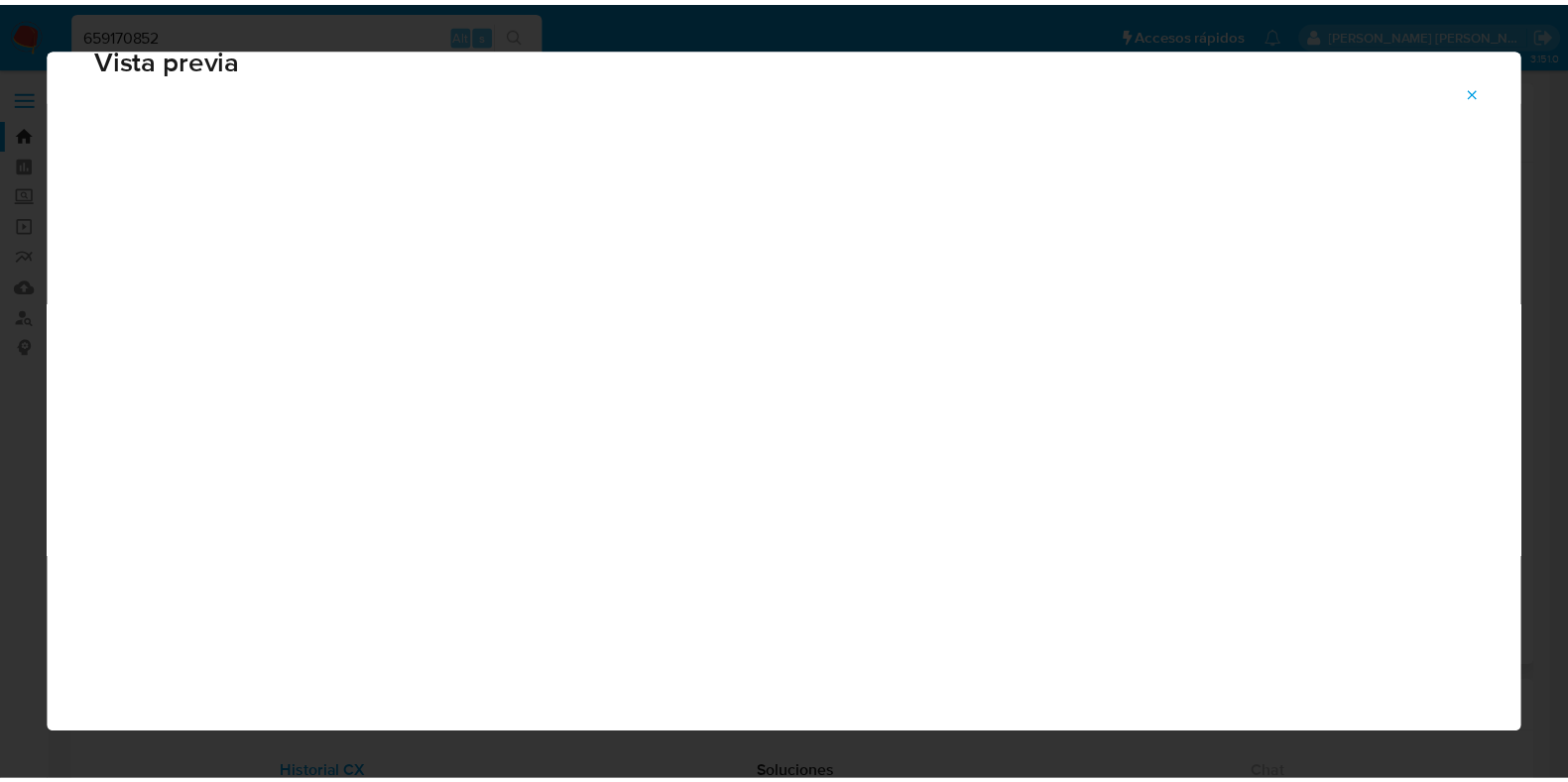
scroll to position [50, 0]
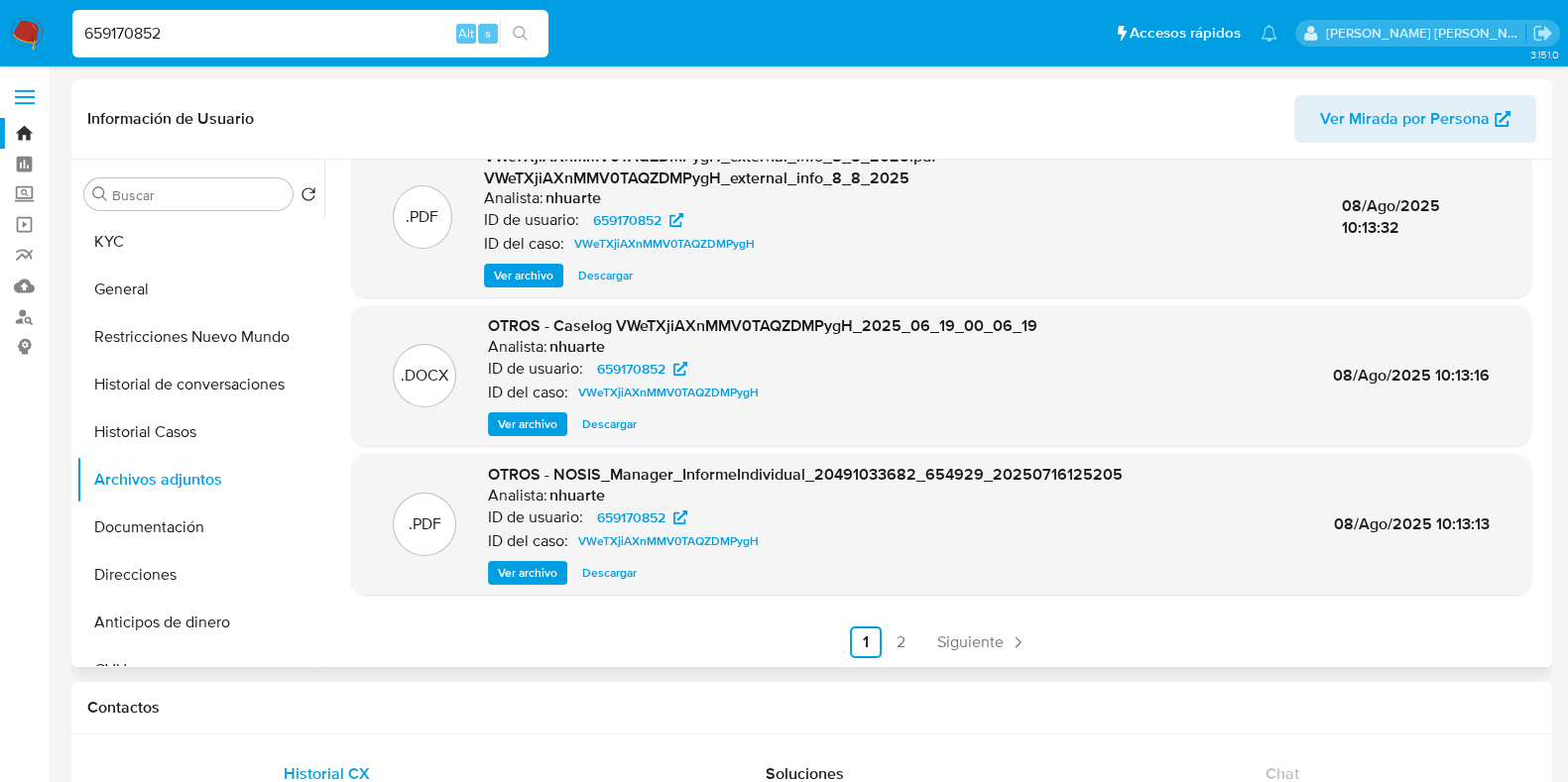
click at [26, 133] on link "Bandeja" at bounding box center [118, 133] width 236 height 31
